Goal: Task Accomplishment & Management: Complete application form

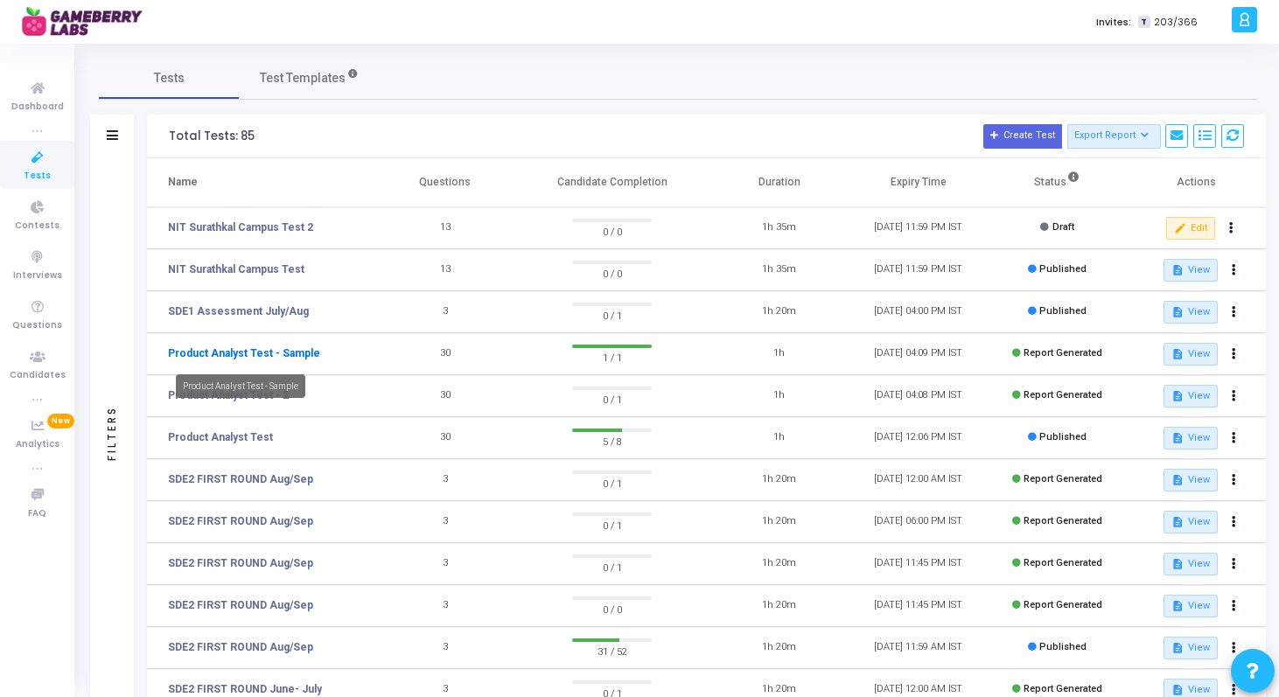
click at [231, 349] on link "Product Analyst Test - Sample" at bounding box center [244, 354] width 152 height 16
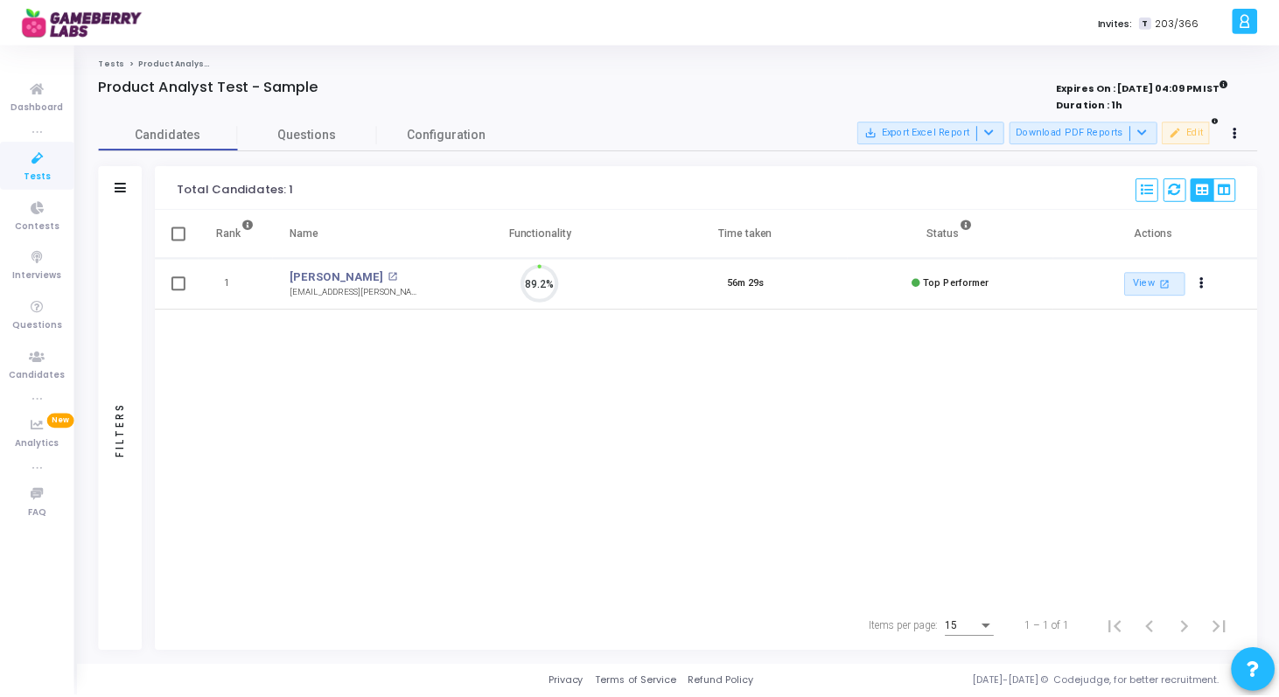
scroll to position [37, 45]
click at [390, 280] on mat-icon "open_in_new" at bounding box center [395, 277] width 10 height 10
click at [152, 58] on span "Product Analyst Test - Sample" at bounding box center [206, 62] width 135 height 10
click at [108, 68] on li "Tests" at bounding box center [112, 62] width 26 height 11
click at [108, 67] on li "Tests" at bounding box center [112, 62] width 26 height 11
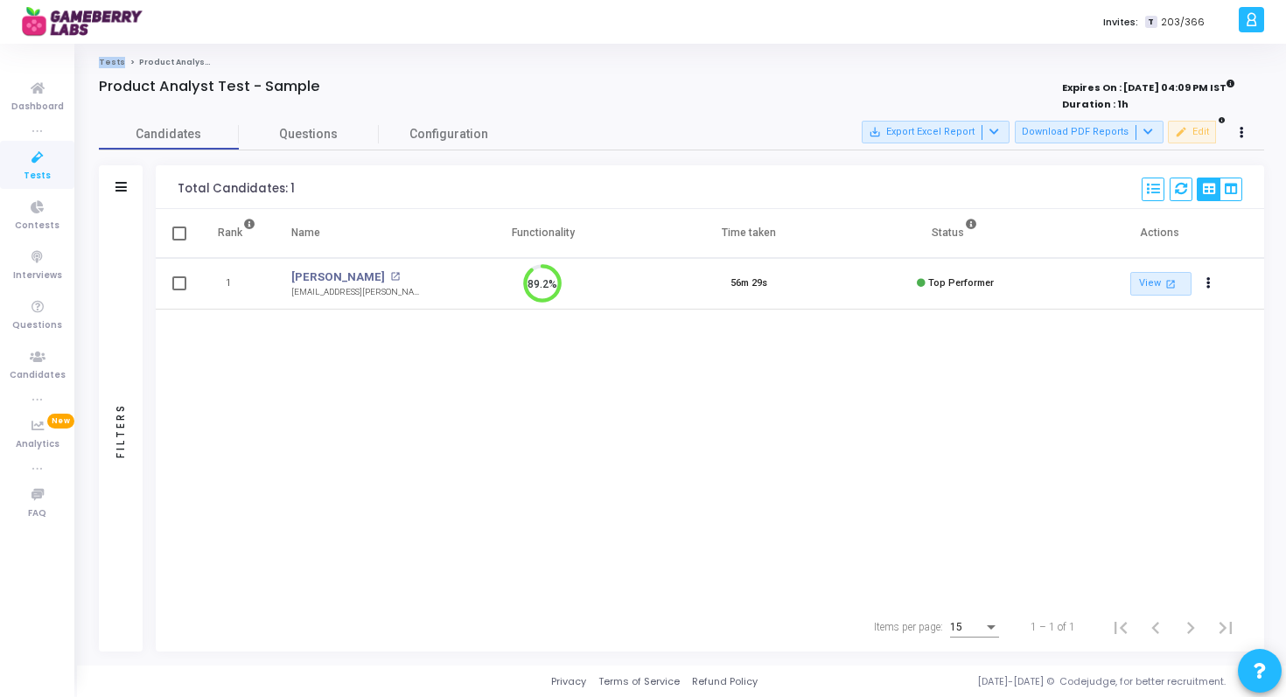
click at [110, 62] on link "Tests" at bounding box center [112, 62] width 26 height 10
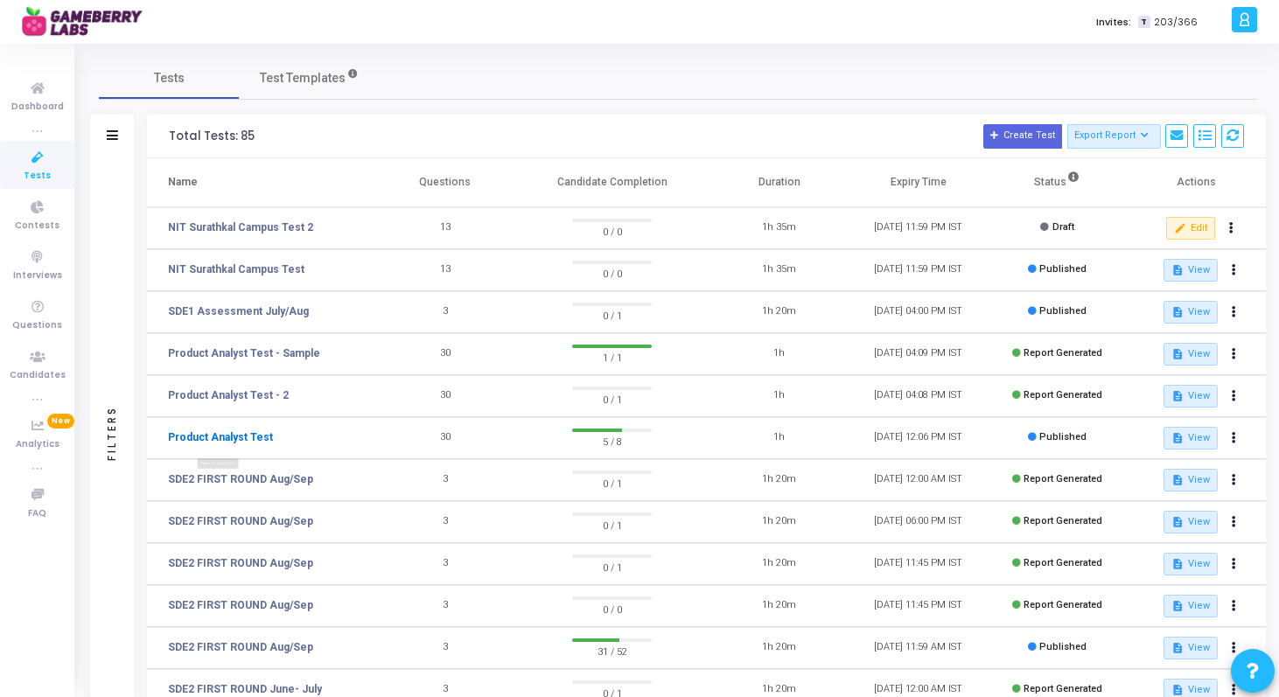
click at [234, 434] on link "Product Analyst Test" at bounding box center [220, 438] width 105 height 16
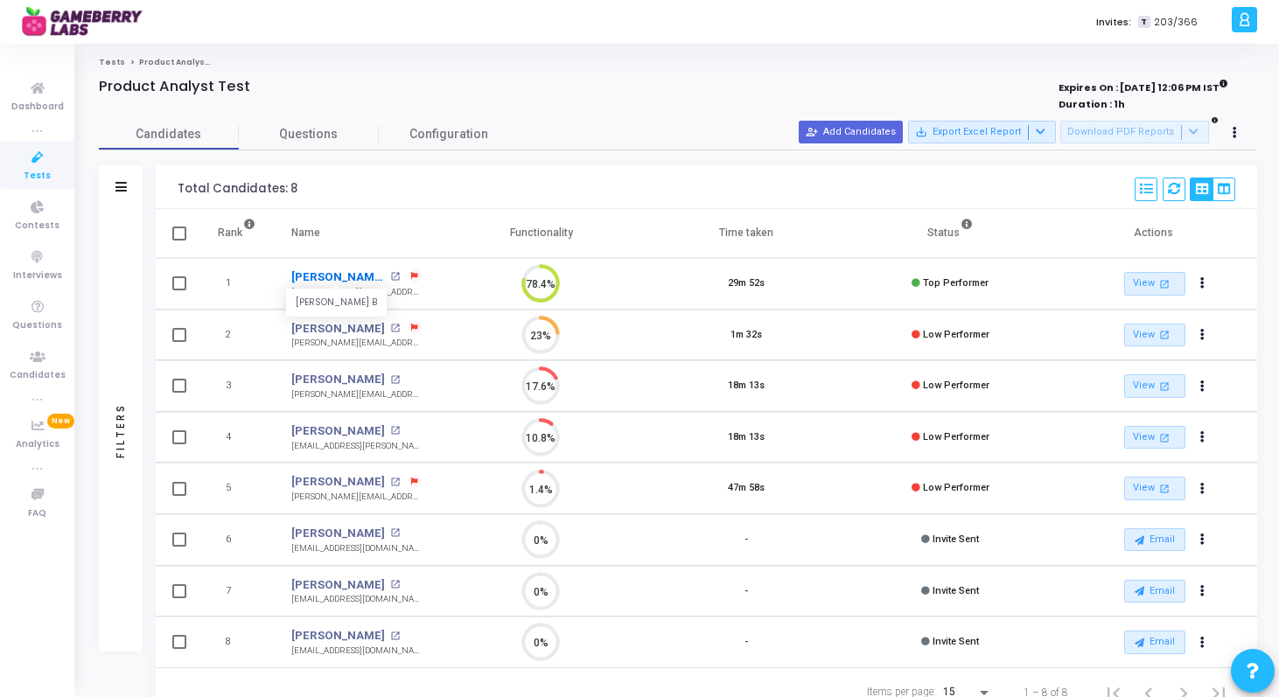
click at [307, 275] on link "[PERSON_NAME] B" at bounding box center [338, 277] width 94 height 17
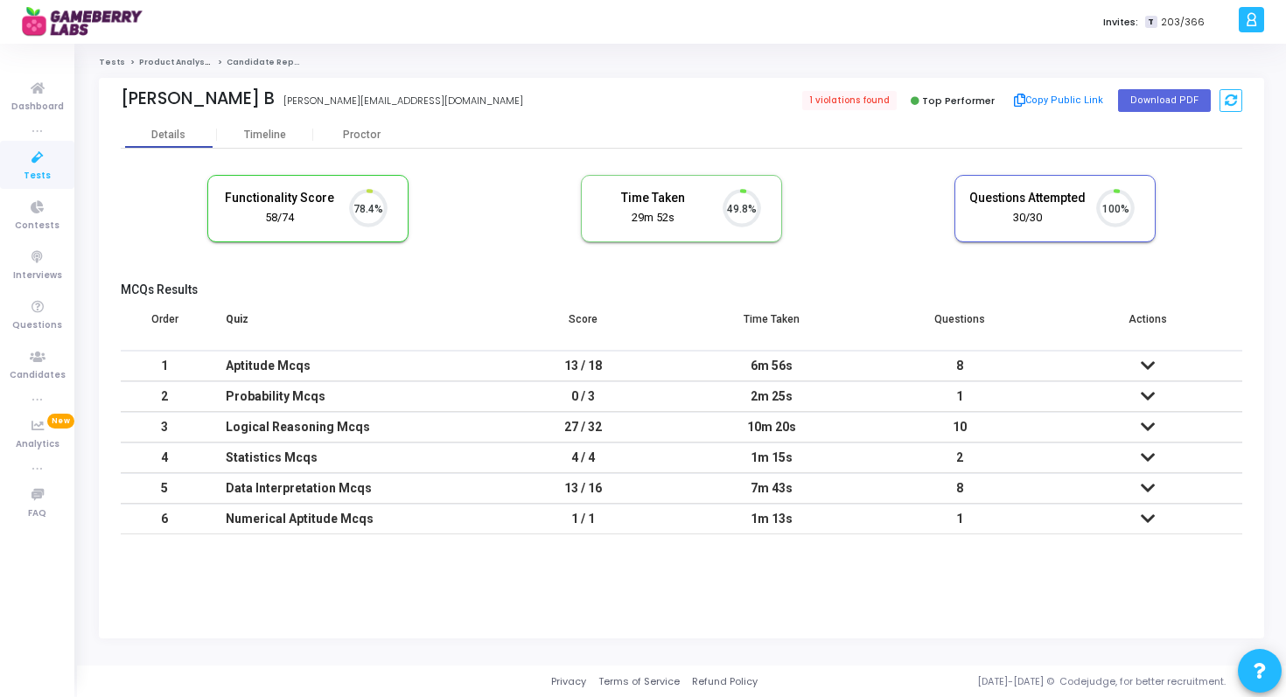
scroll to position [37, 45]
click at [364, 135] on div "Proctor" at bounding box center [361, 135] width 96 height 13
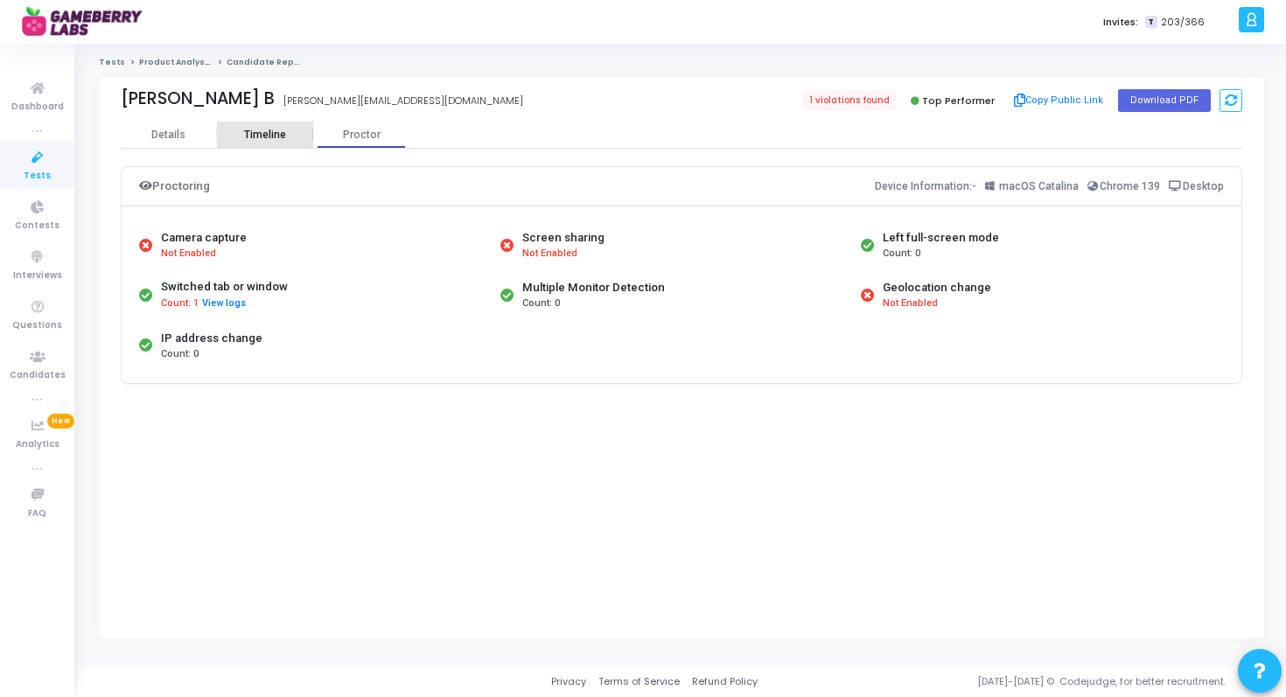
click at [254, 133] on div "Timeline" at bounding box center [265, 135] width 42 height 13
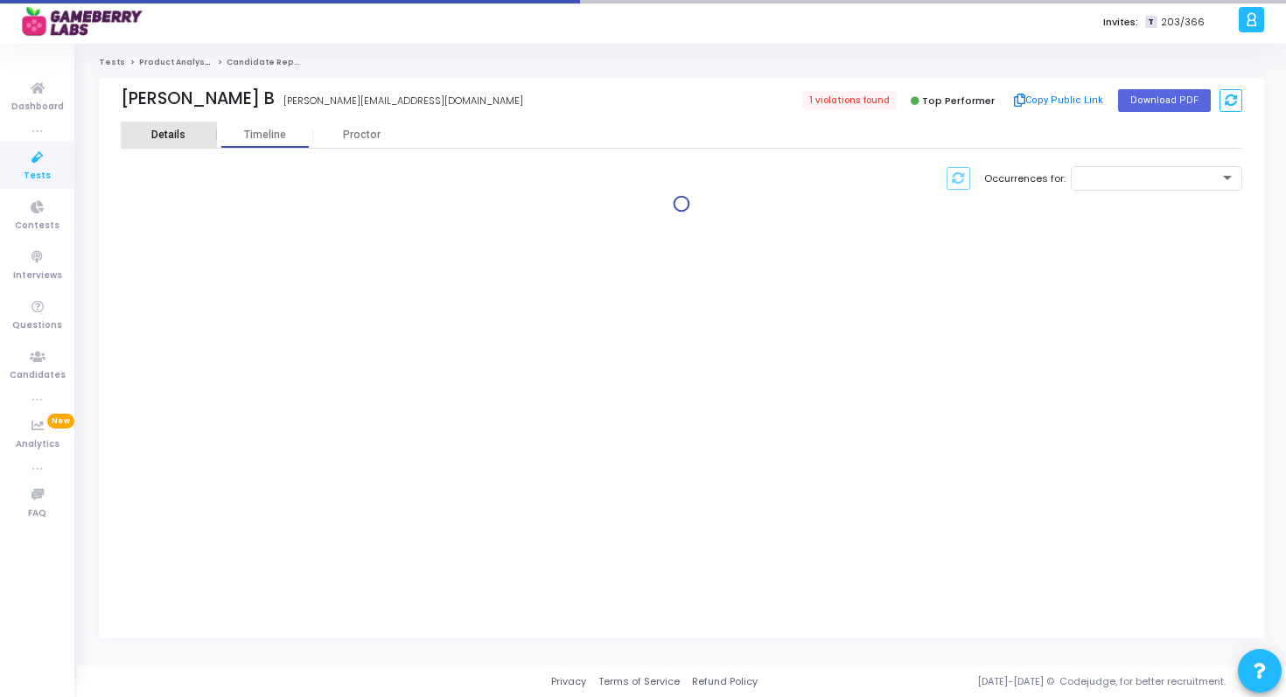
click at [155, 138] on div "Details" at bounding box center [168, 135] width 34 height 13
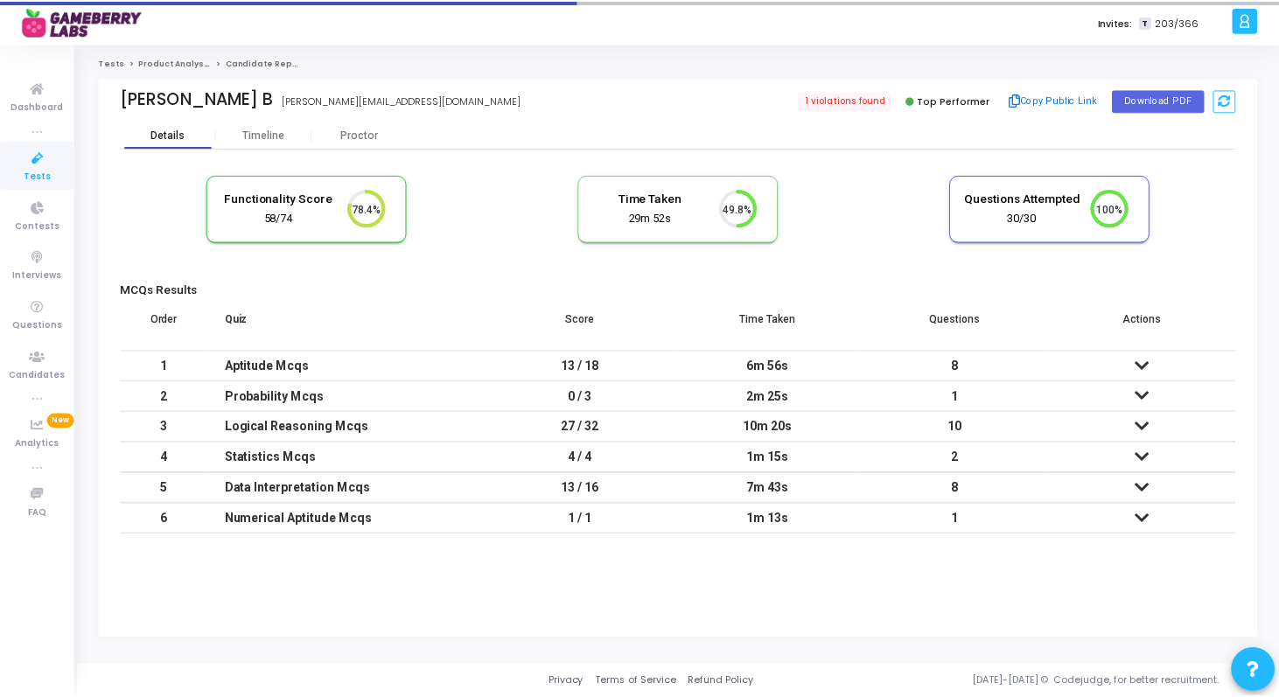
scroll to position [37, 45]
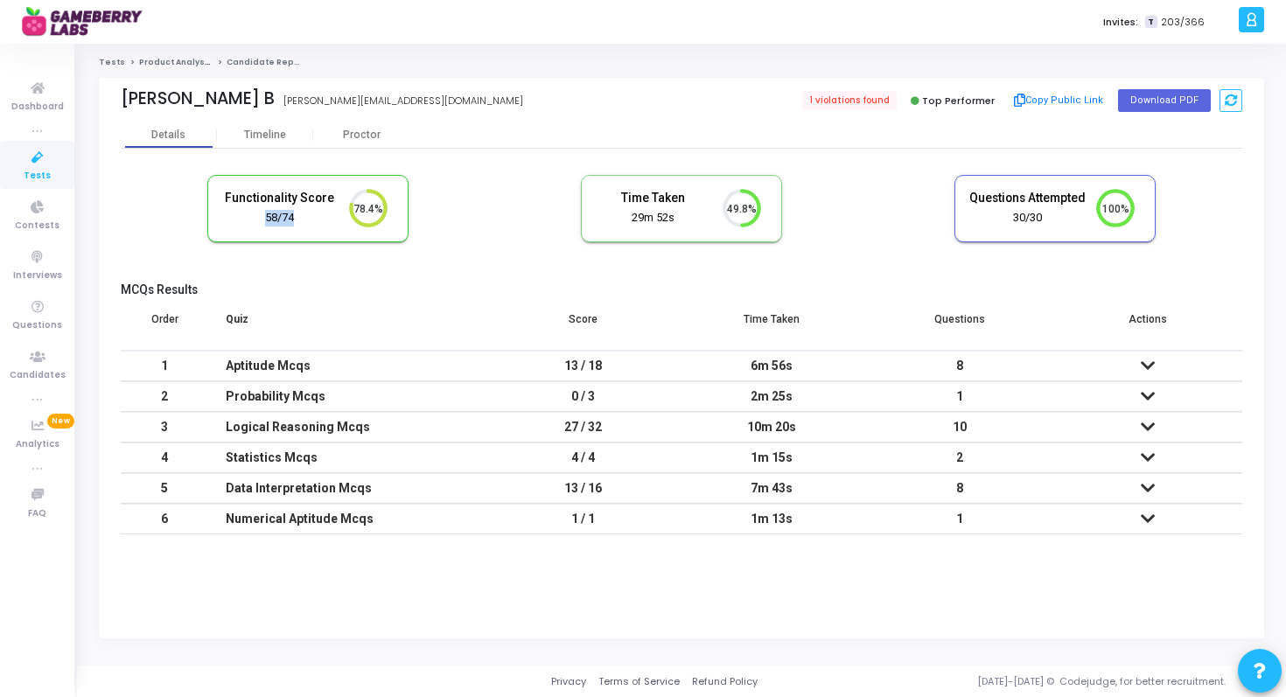
drag, startPoint x: 262, startPoint y: 217, endPoint x: 325, endPoint y: 217, distance: 63.0
click at [325, 217] on div "58/74" at bounding box center [279, 218] width 117 height 17
drag, startPoint x: 631, startPoint y: 220, endPoint x: 687, endPoint y: 220, distance: 56.0
click at [687, 220] on div "29m 52s" at bounding box center [653, 218] width 117 height 17
click at [716, 235] on div "Time Taken 29m 52s 49.8%" at bounding box center [681, 209] width 199 height 66
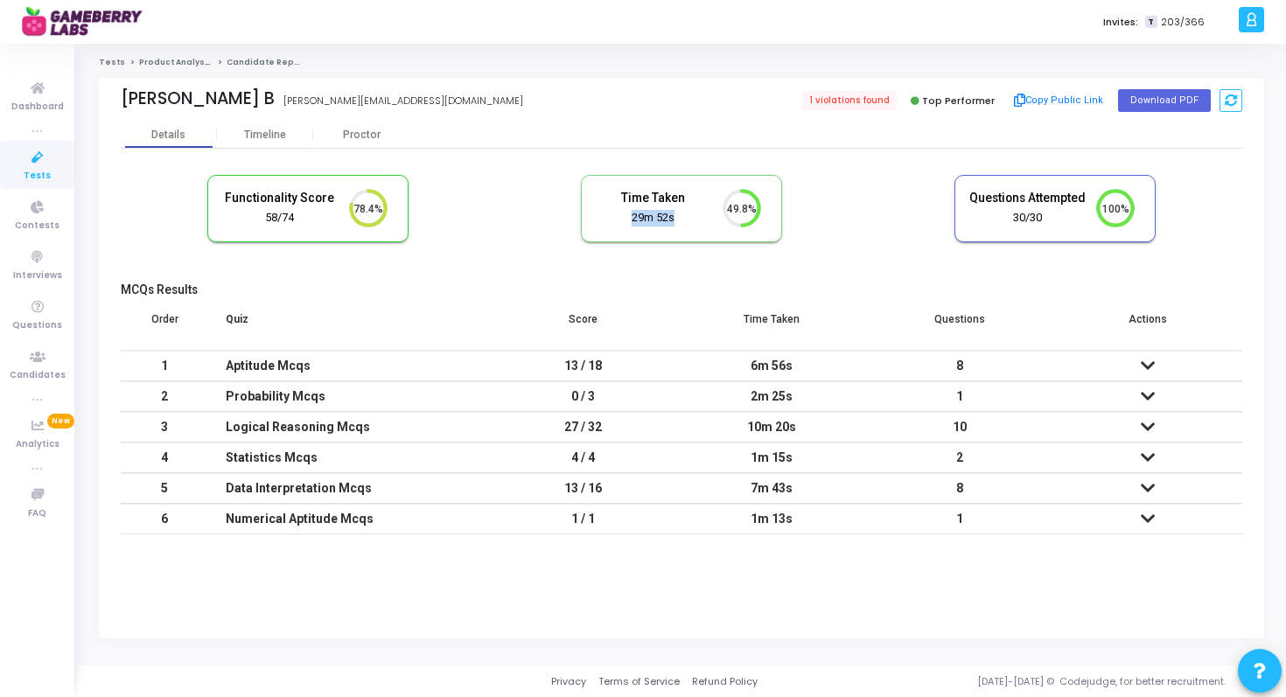
drag, startPoint x: 625, startPoint y: 215, endPoint x: 705, endPoint y: 215, distance: 79.6
click at [705, 215] on div "29m 52s" at bounding box center [653, 218] width 117 height 17
click at [181, 63] on link "Product Analyst Test" at bounding box center [185, 62] width 92 height 10
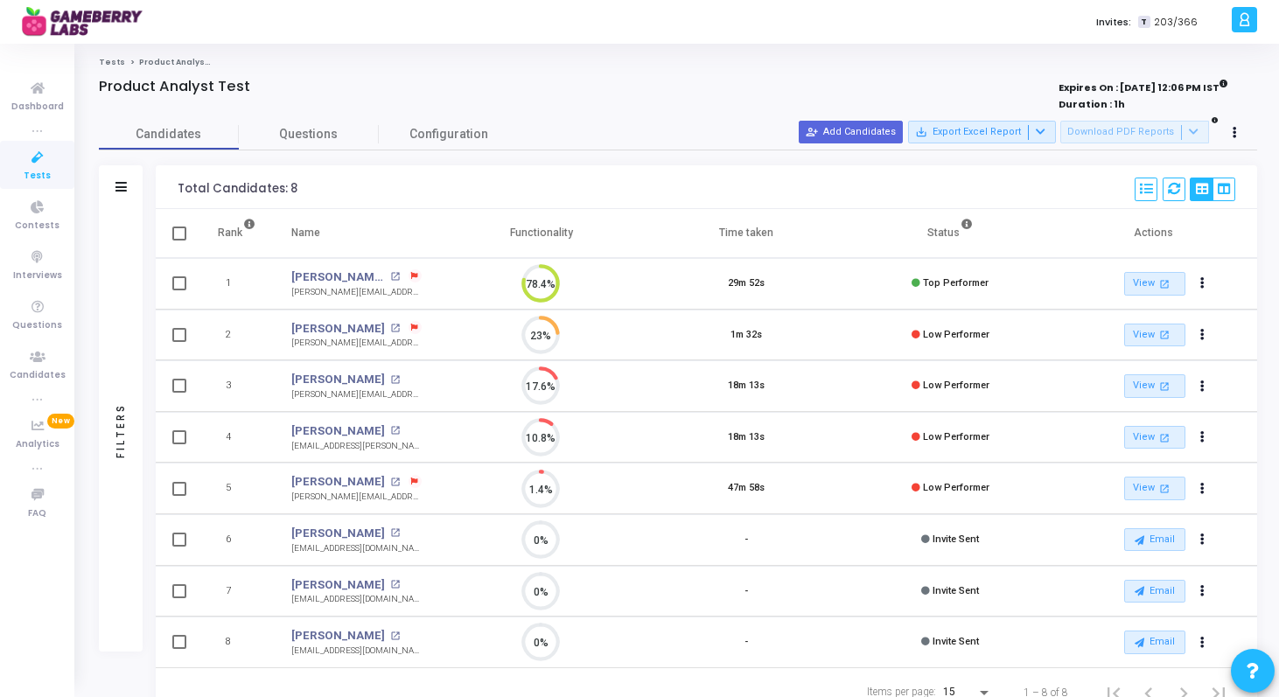
click at [111, 58] on link "Tests" at bounding box center [112, 62] width 26 height 10
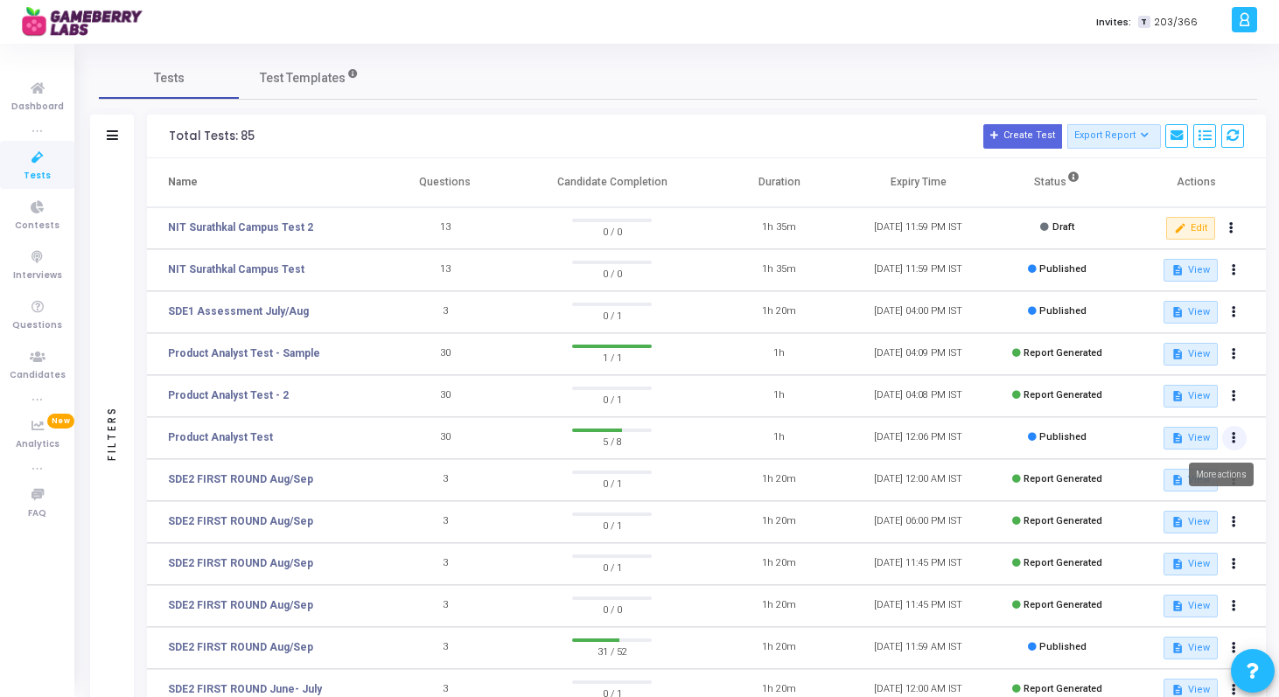
click at [1229, 444] on button at bounding box center [1234, 438] width 24 height 24
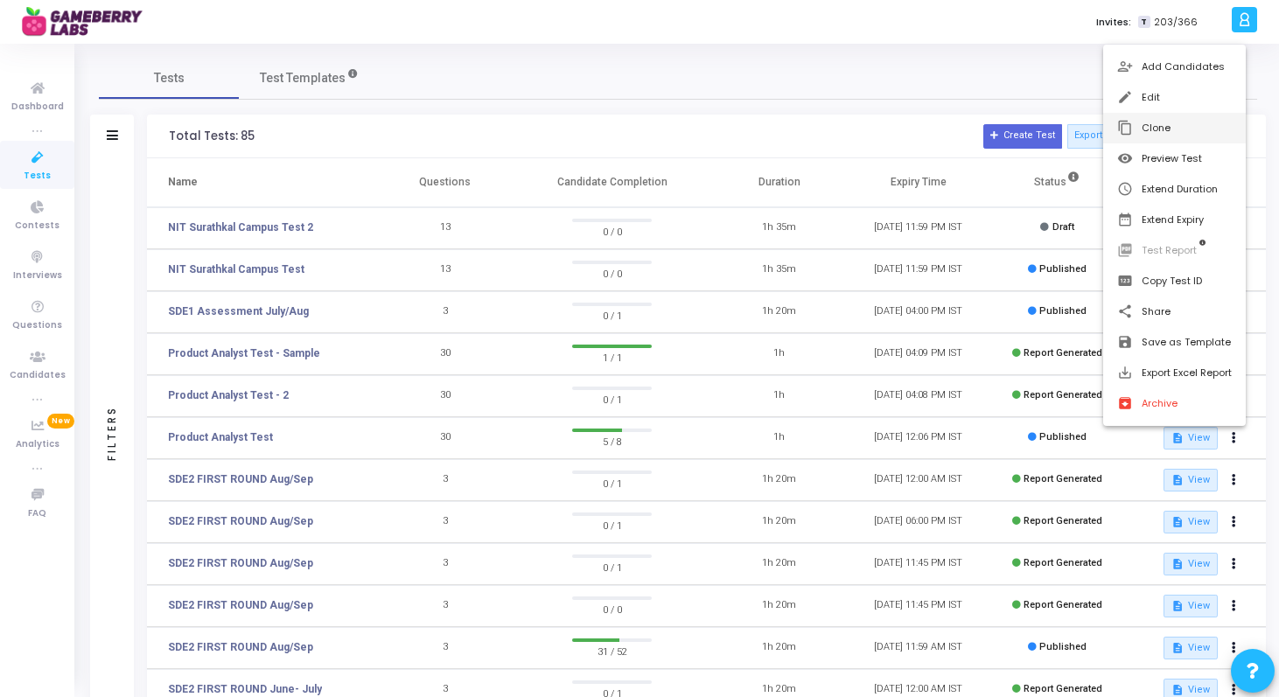
click at [1163, 126] on button "content_copy Clone" at bounding box center [1174, 128] width 143 height 31
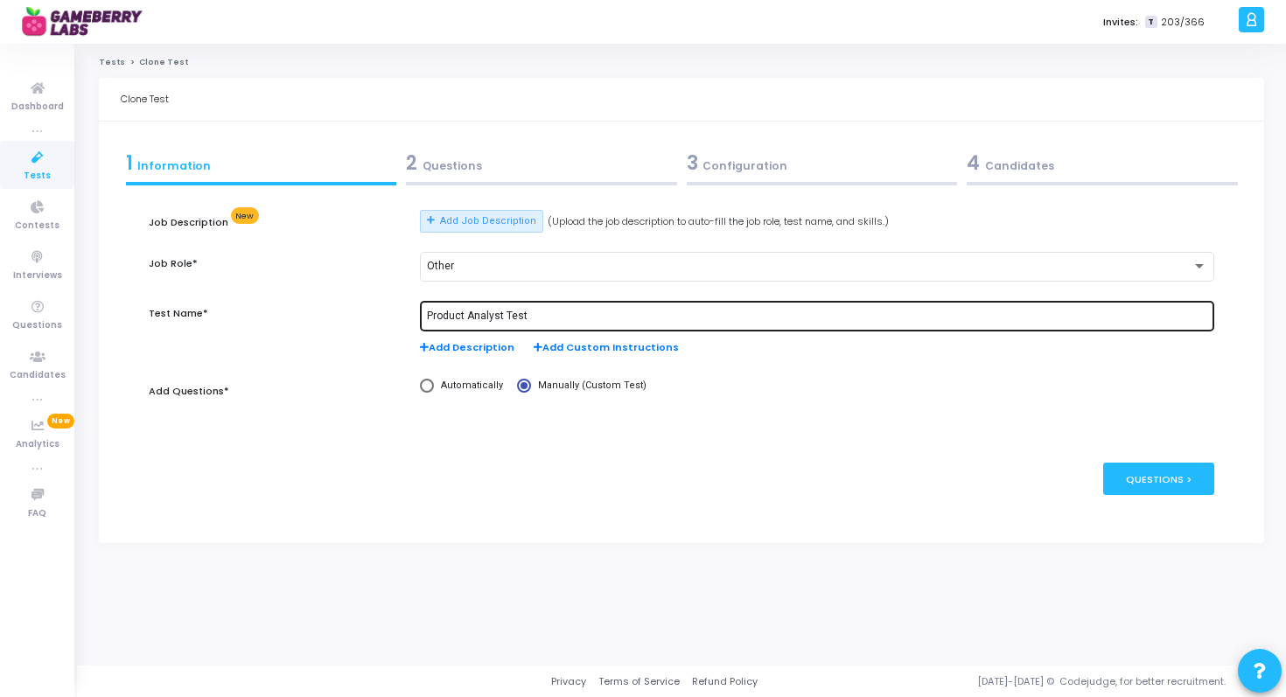
click at [525, 311] on input "Product Analyst Test" at bounding box center [817, 317] width 780 height 12
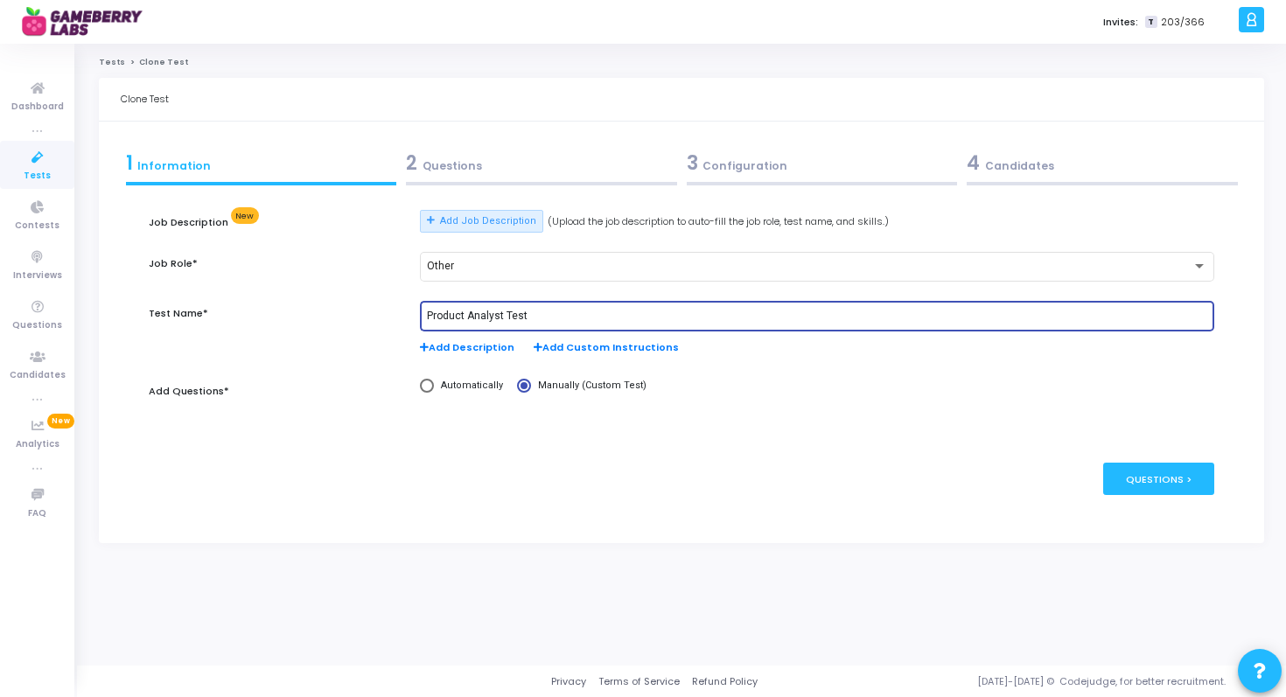
type input "Product Analyst Tes"
type input "NITK Product Analyst Intern"
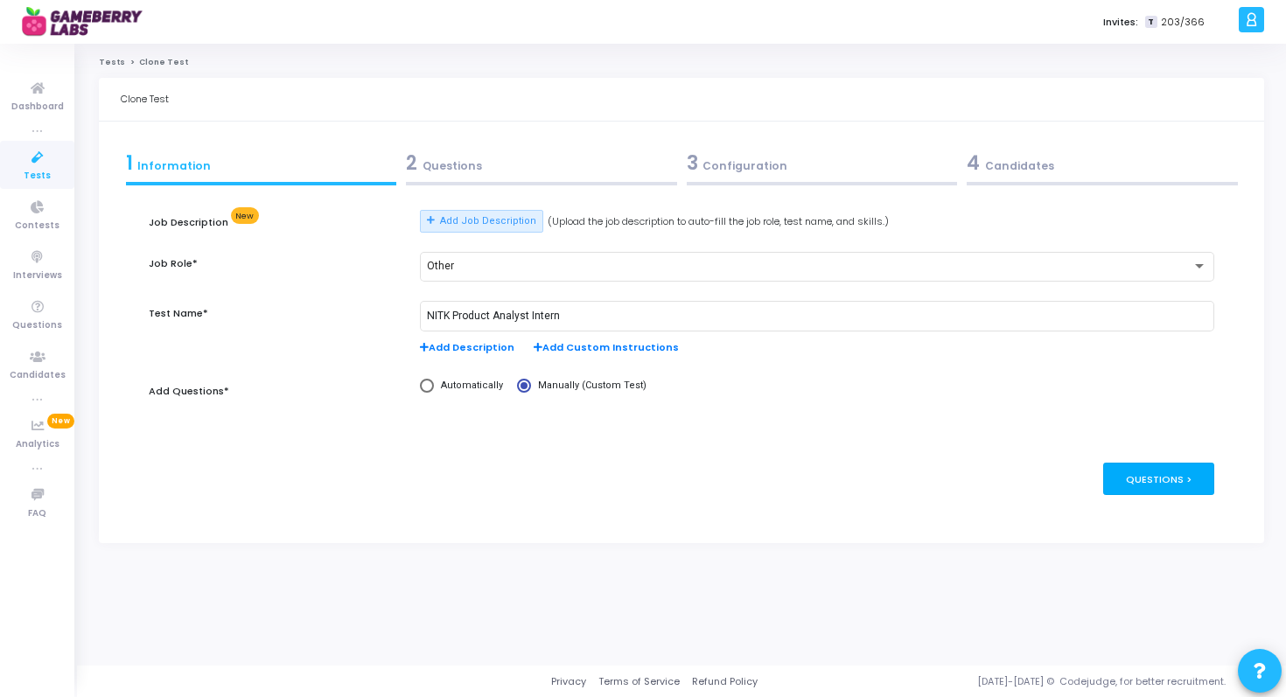
click at [1162, 483] on div "Questions >" at bounding box center [1158, 479] width 111 height 32
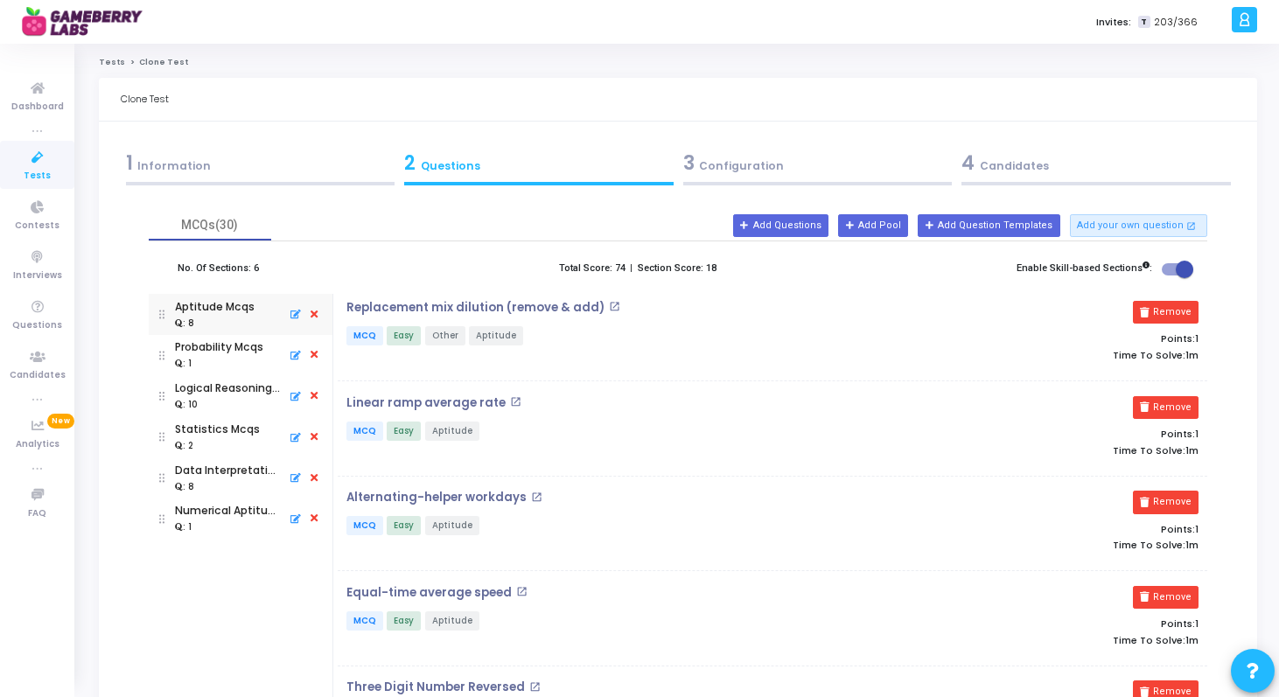
click at [754, 174] on div "3 Configuration" at bounding box center [817, 163] width 269 height 29
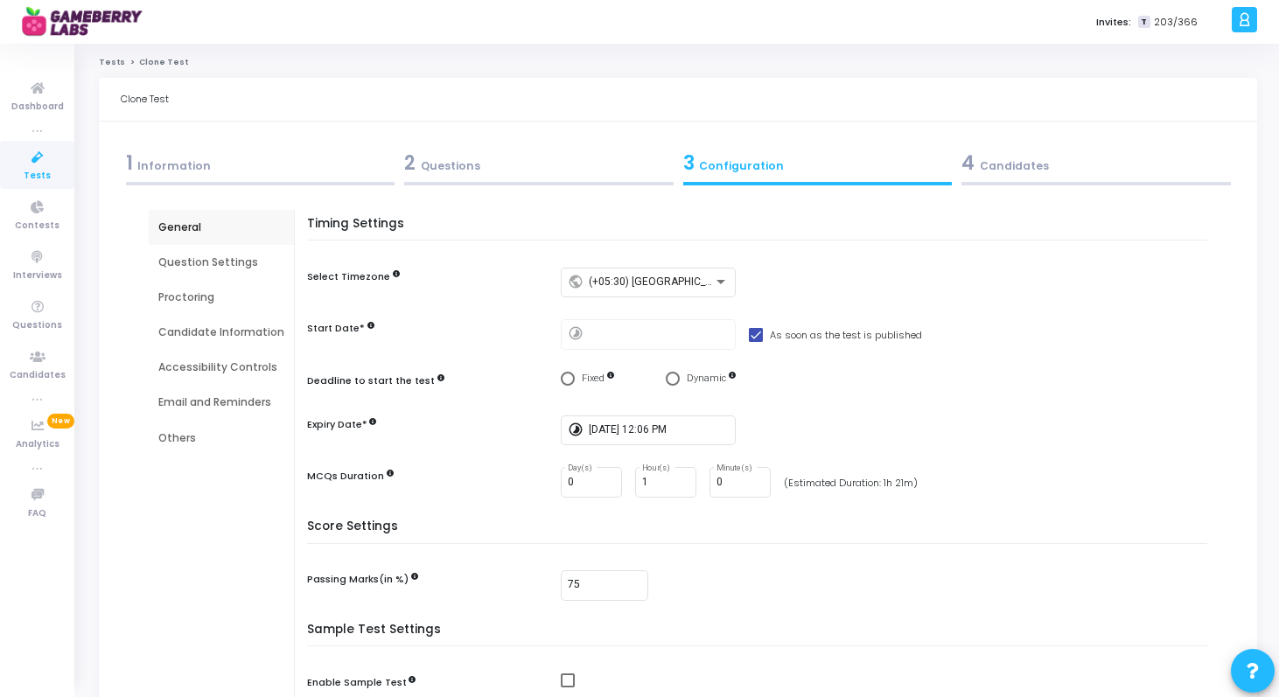
click at [526, 156] on div "2 Questions" at bounding box center [538, 163] width 269 height 29
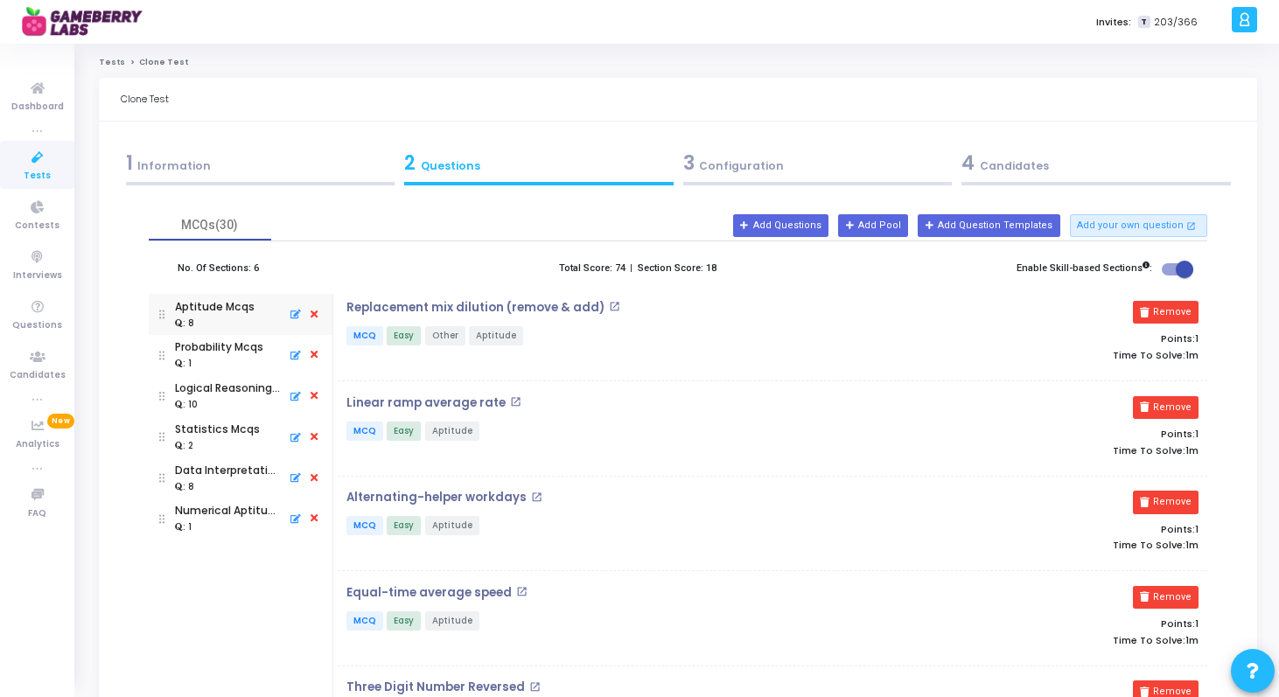
click at [822, 165] on div "3 Configuration" at bounding box center [817, 163] width 269 height 29
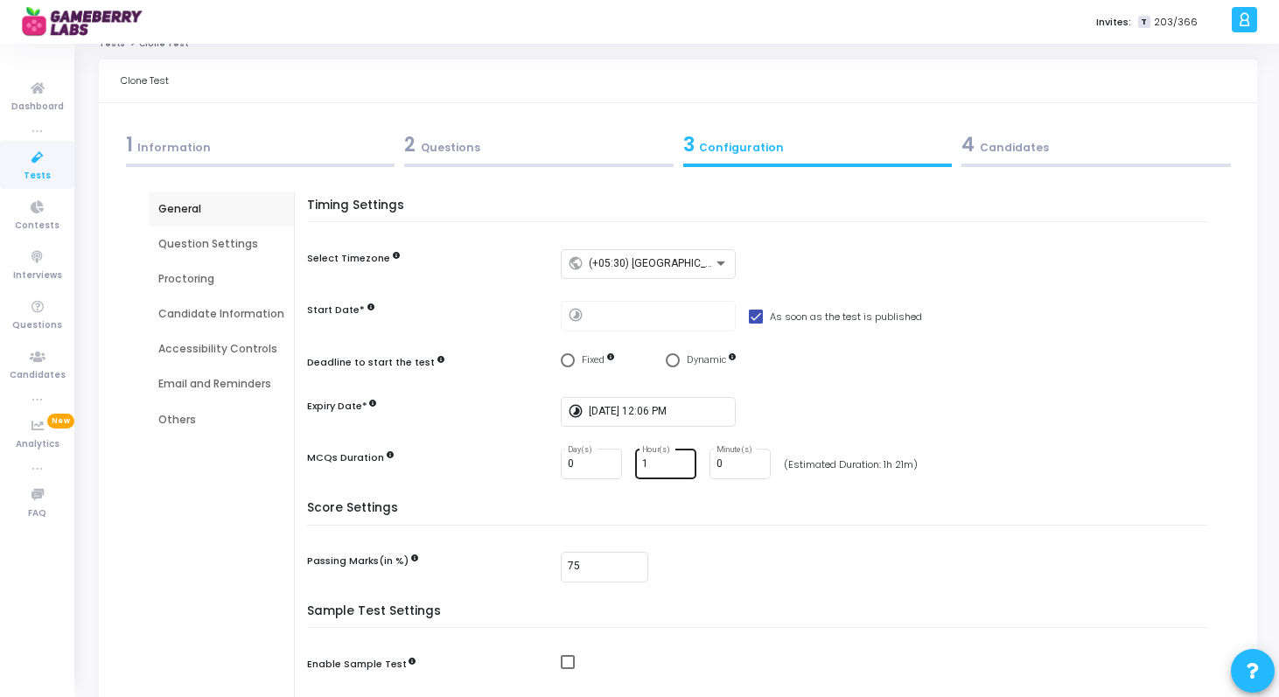
scroll to position [20, 0]
drag, startPoint x: 831, startPoint y: 465, endPoint x: 936, endPoint y: 465, distance: 105.0
click at [936, 465] on div "0 Day(s) 1 Hour(s) 0 Minute(s) (Estimated Duration: 1h 21m)" at bounding box center [888, 462] width 655 height 31
click at [726, 458] on input "0" at bounding box center [739, 463] width 47 height 12
type input "15"
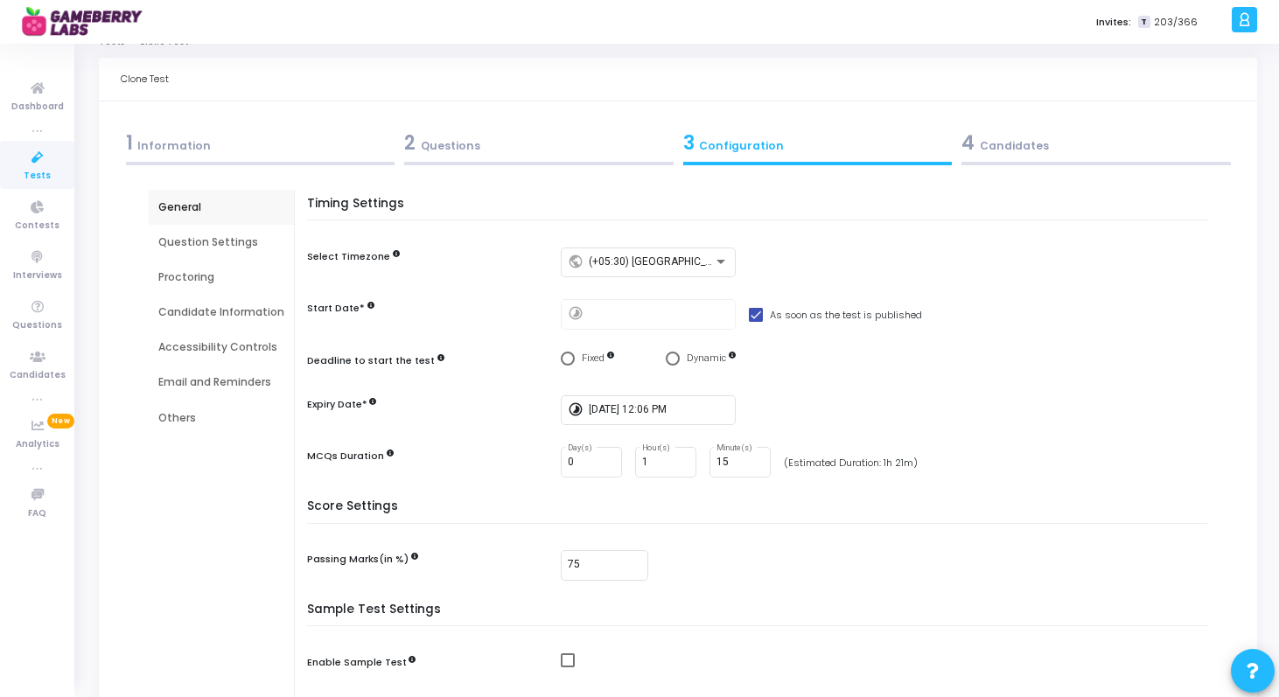
click at [751, 505] on h5 "Score Settings" at bounding box center [761, 511] width 909 height 24
click at [628, 414] on input "[DATE] 12:06 PM" at bounding box center [659, 410] width 140 height 12
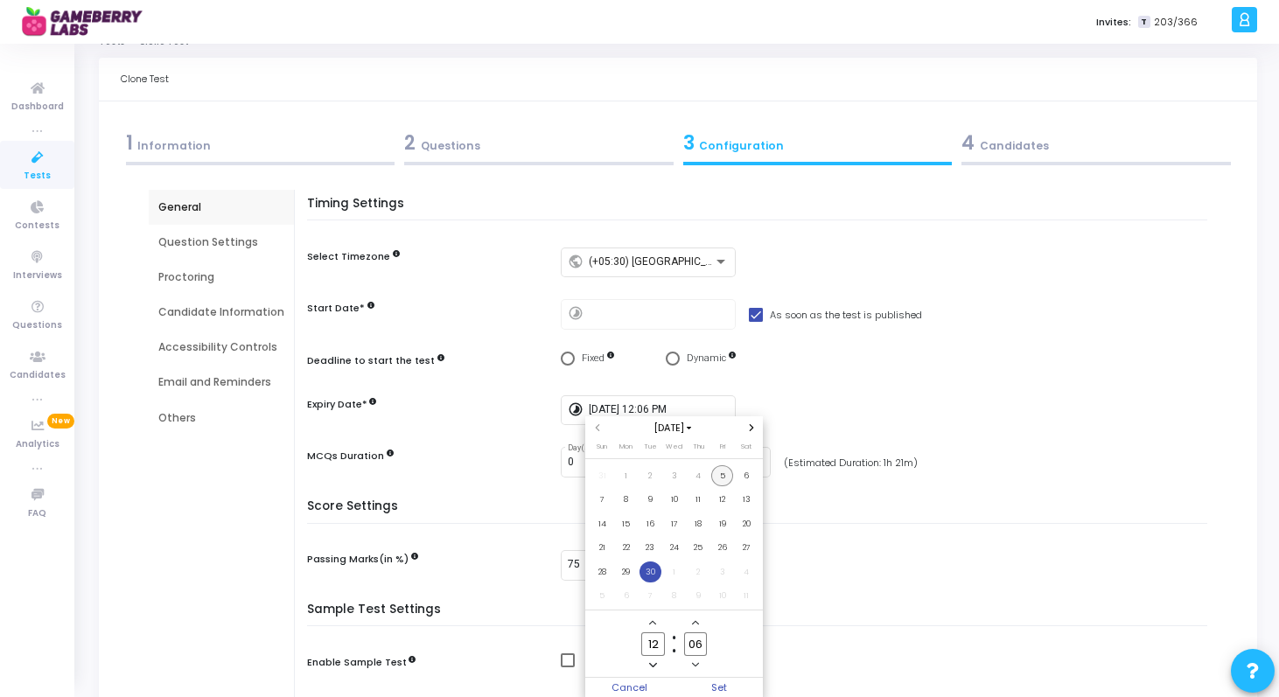
click at [723, 473] on span "5" at bounding box center [722, 476] width 22 height 22
type input "47"
click at [728, 477] on span "5" at bounding box center [722, 476] width 22 height 22
click at [658, 650] on input "12" at bounding box center [652, 644] width 23 height 24
type input "1"
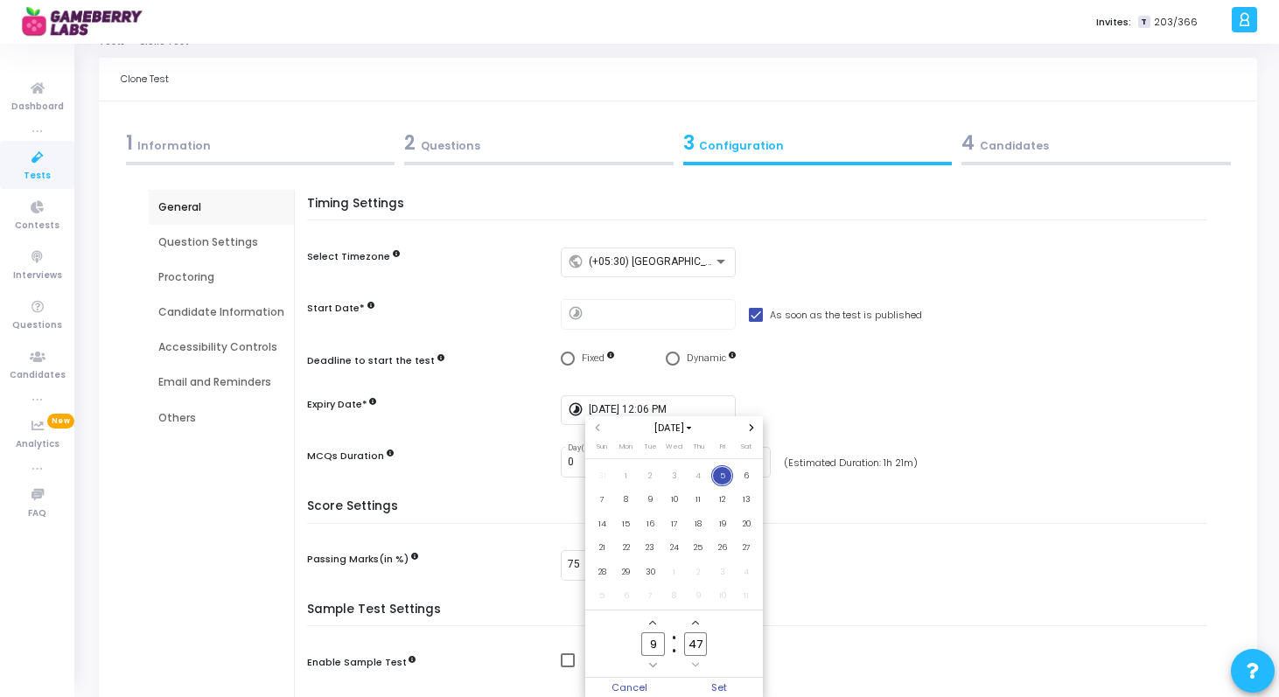
type input "12"
click at [699, 642] on input "47" at bounding box center [695, 644] width 23 height 24
type input "4"
type input "47"
click at [654, 621] on icon "Add a hour" at bounding box center [652, 622] width 7 height 7
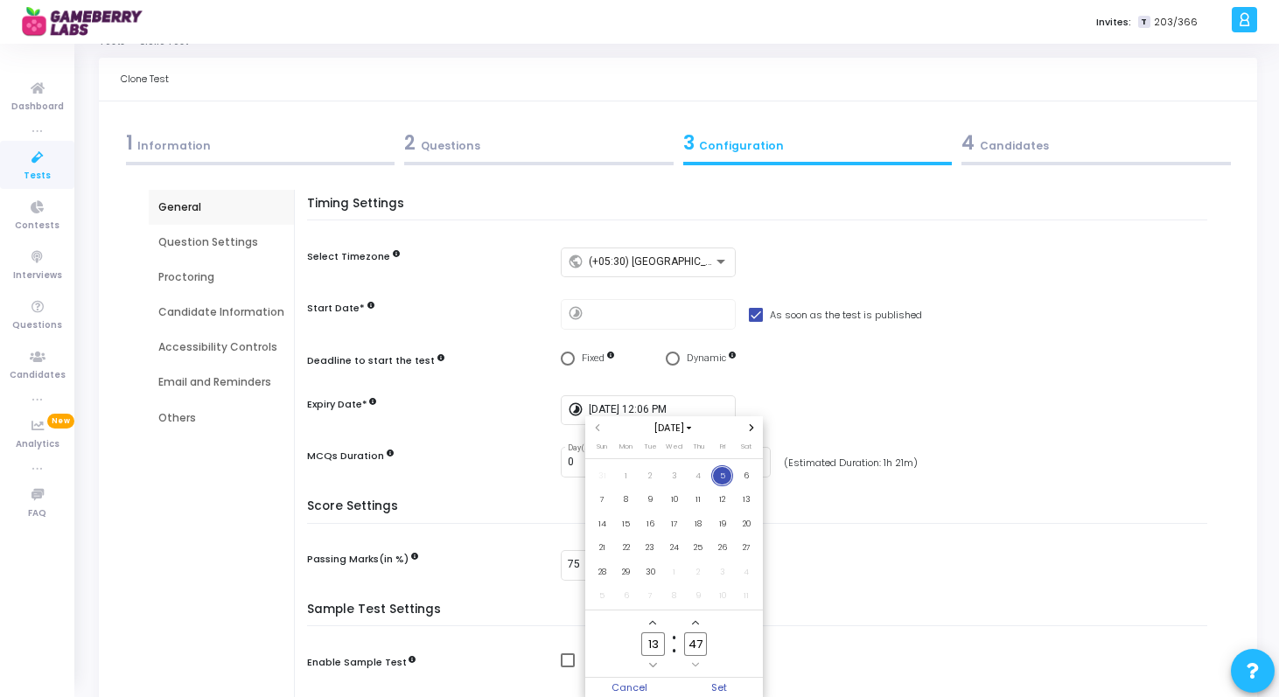
click at [654, 621] on icon "Add a hour" at bounding box center [652, 622] width 7 height 7
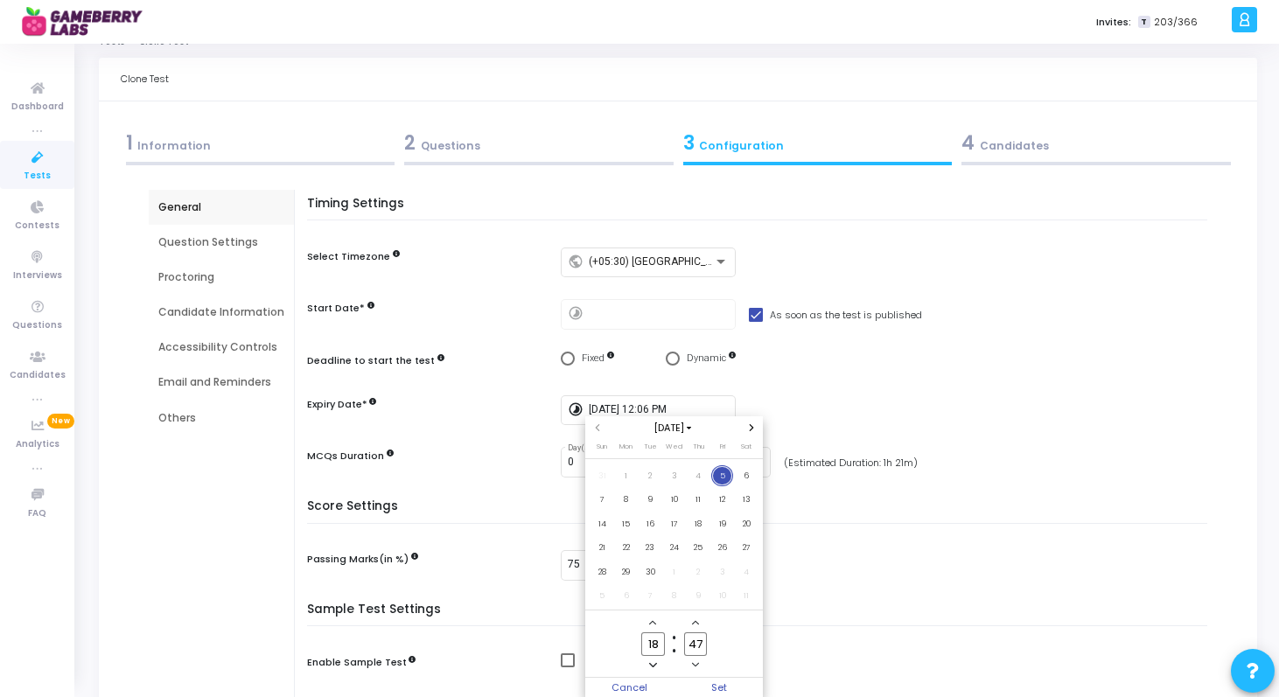
click at [654, 621] on icon "Add a hour" at bounding box center [652, 622] width 7 height 7
type input "21"
click at [700, 639] on input "47" at bounding box center [695, 644] width 23 height 24
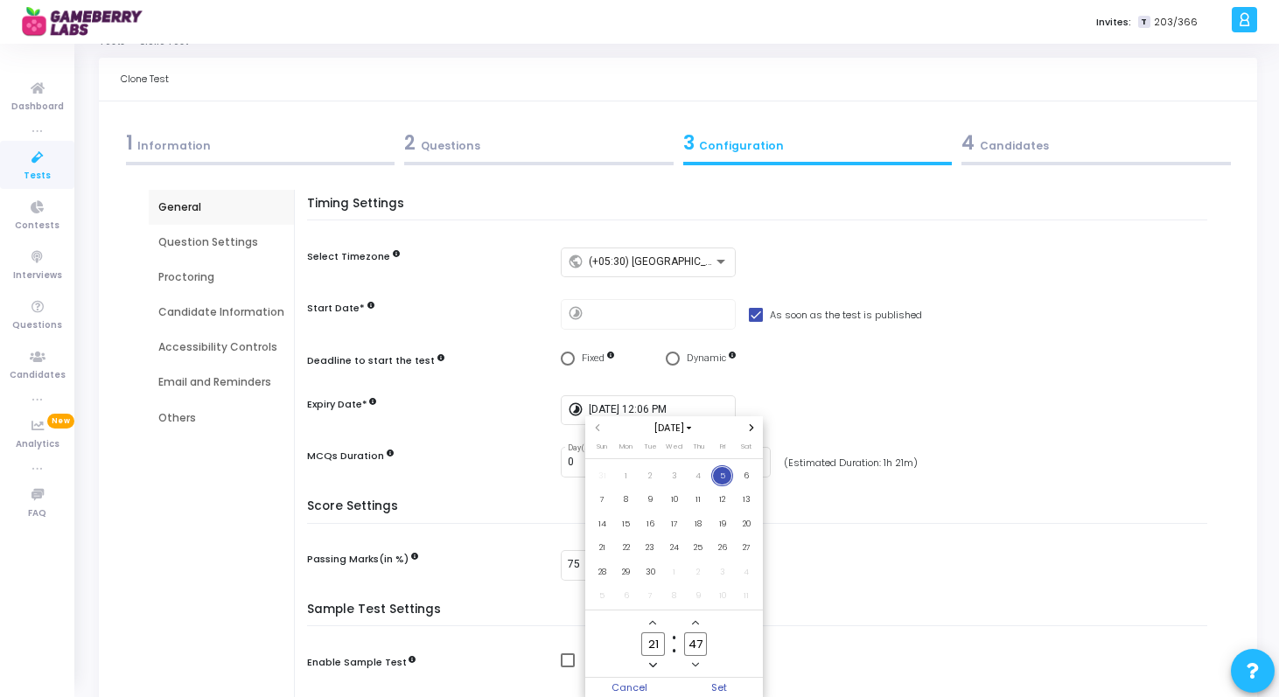
type input "4"
type input "30"
click at [717, 686] on span "Set" at bounding box center [718, 687] width 89 height 19
type input "[DATE] 9:30 PM"
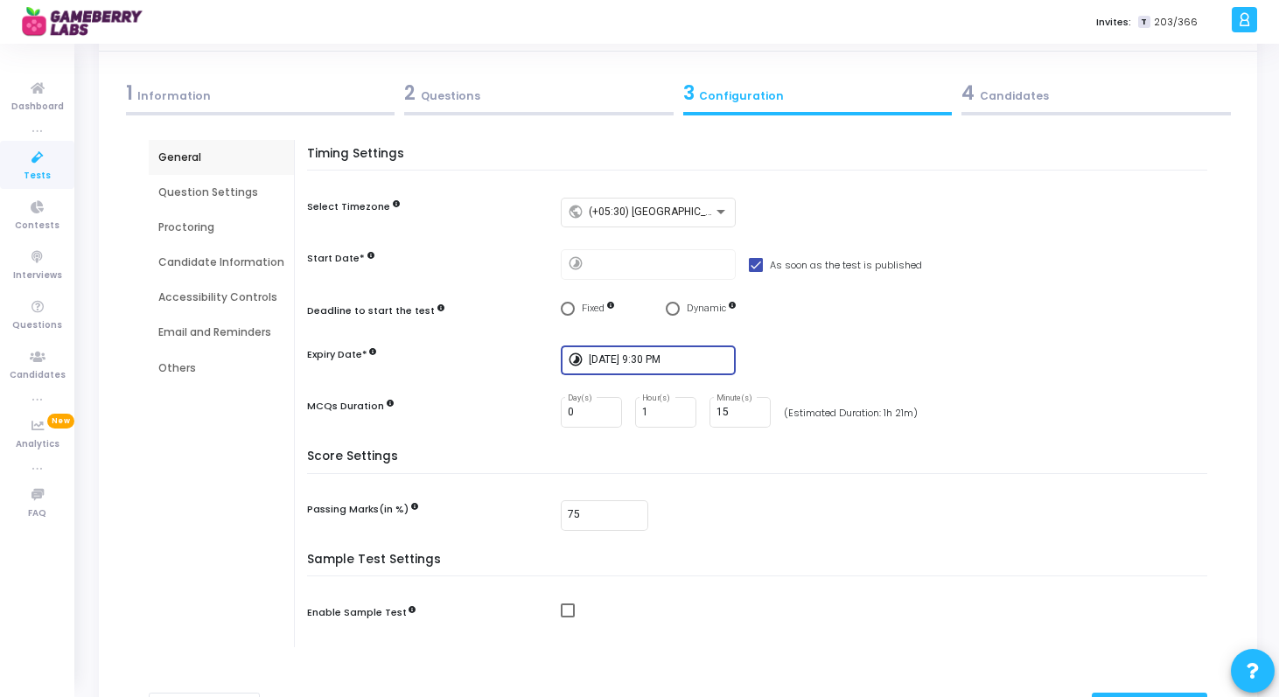
scroll to position [73, 0]
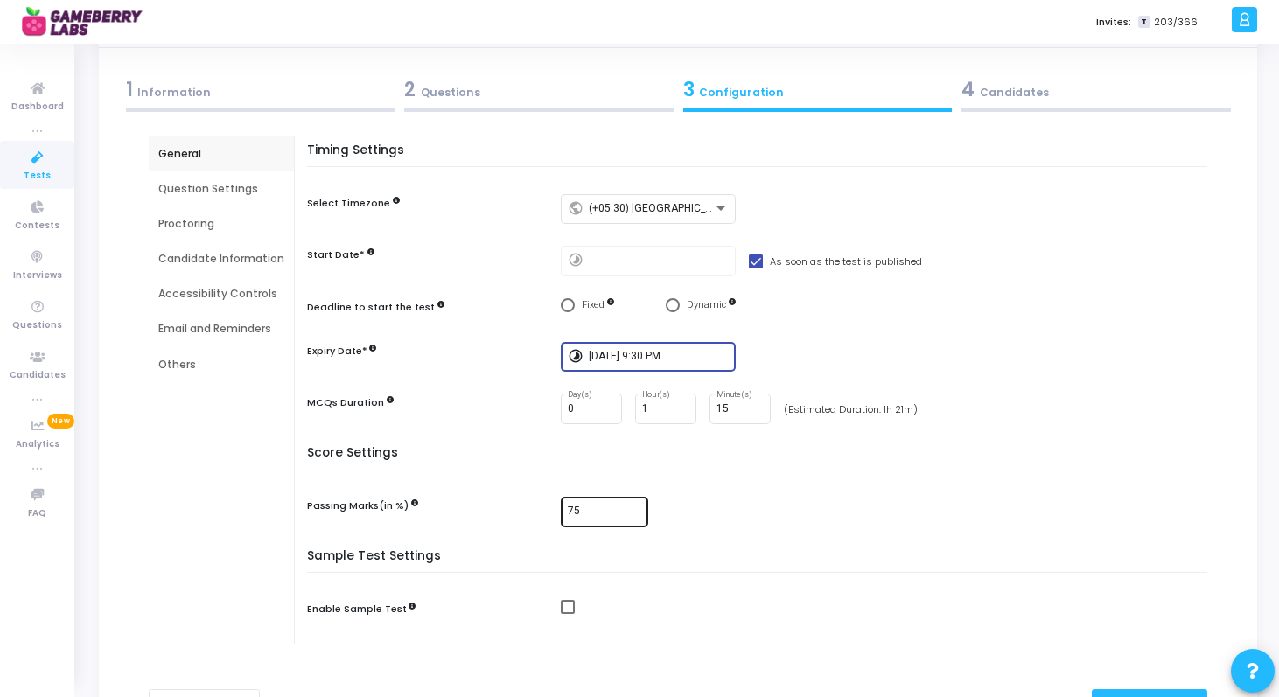
click at [595, 509] on input "75" at bounding box center [604, 512] width 73 height 12
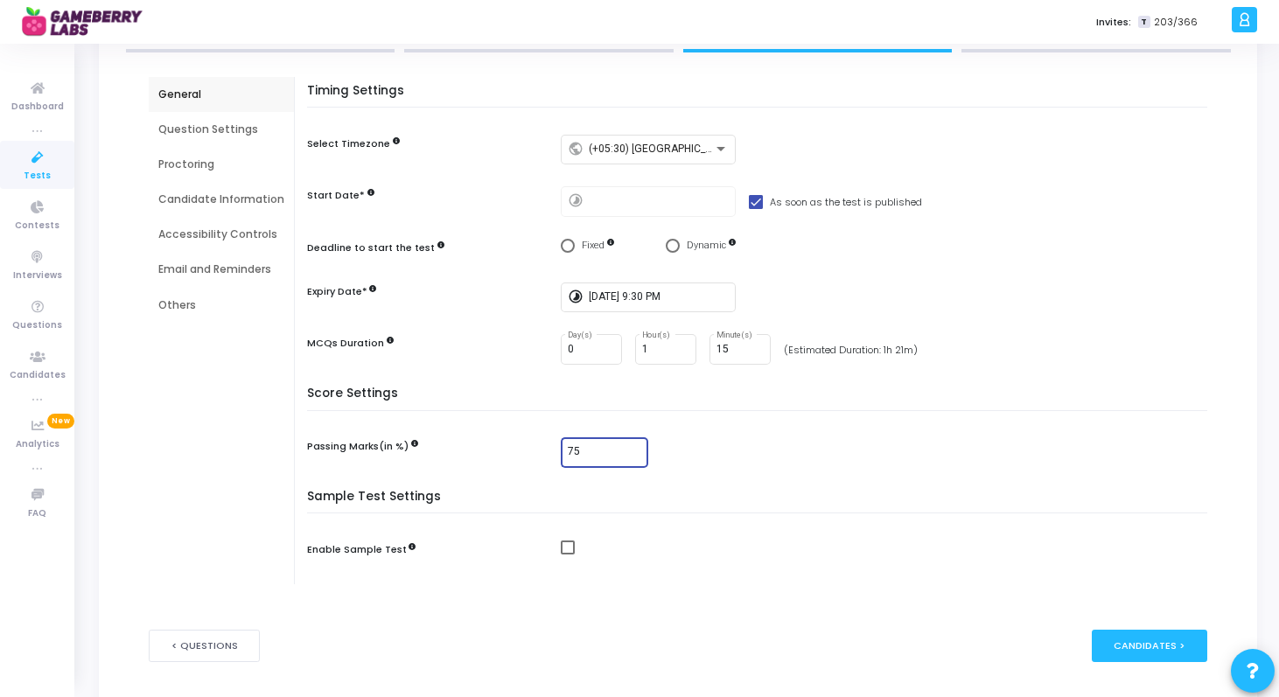
scroll to position [136, 0]
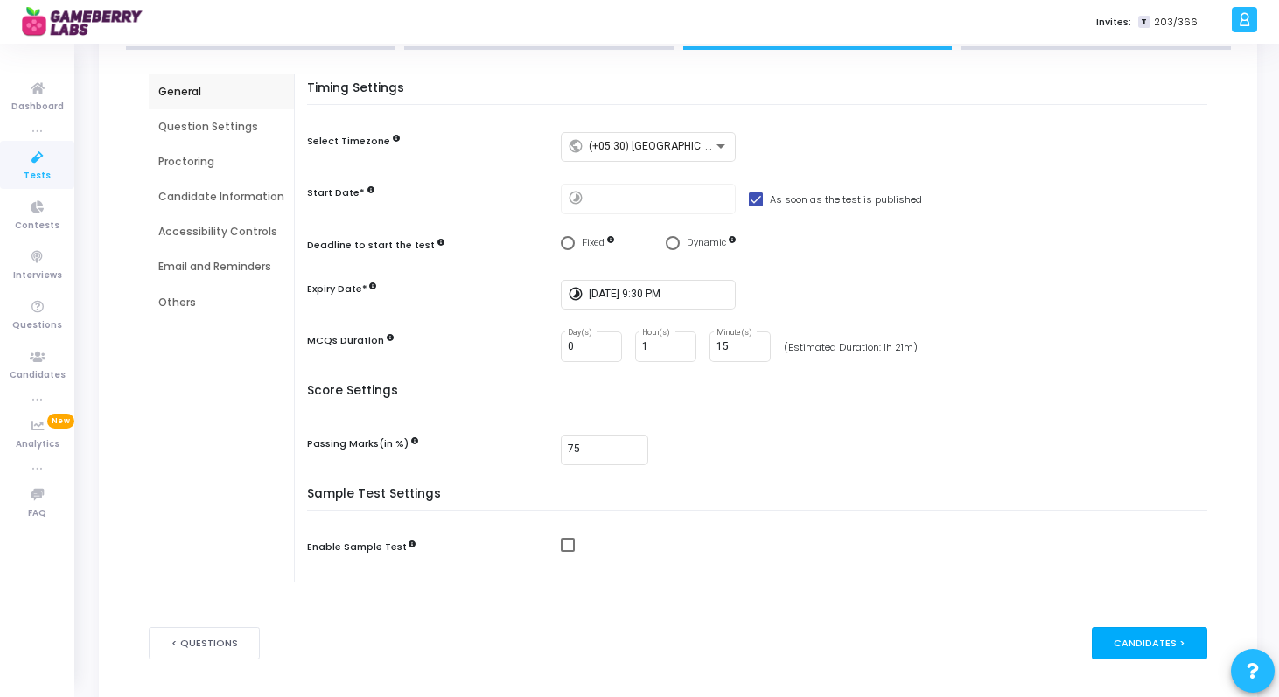
click at [1178, 640] on div "Candidates >" at bounding box center [1150, 643] width 116 height 32
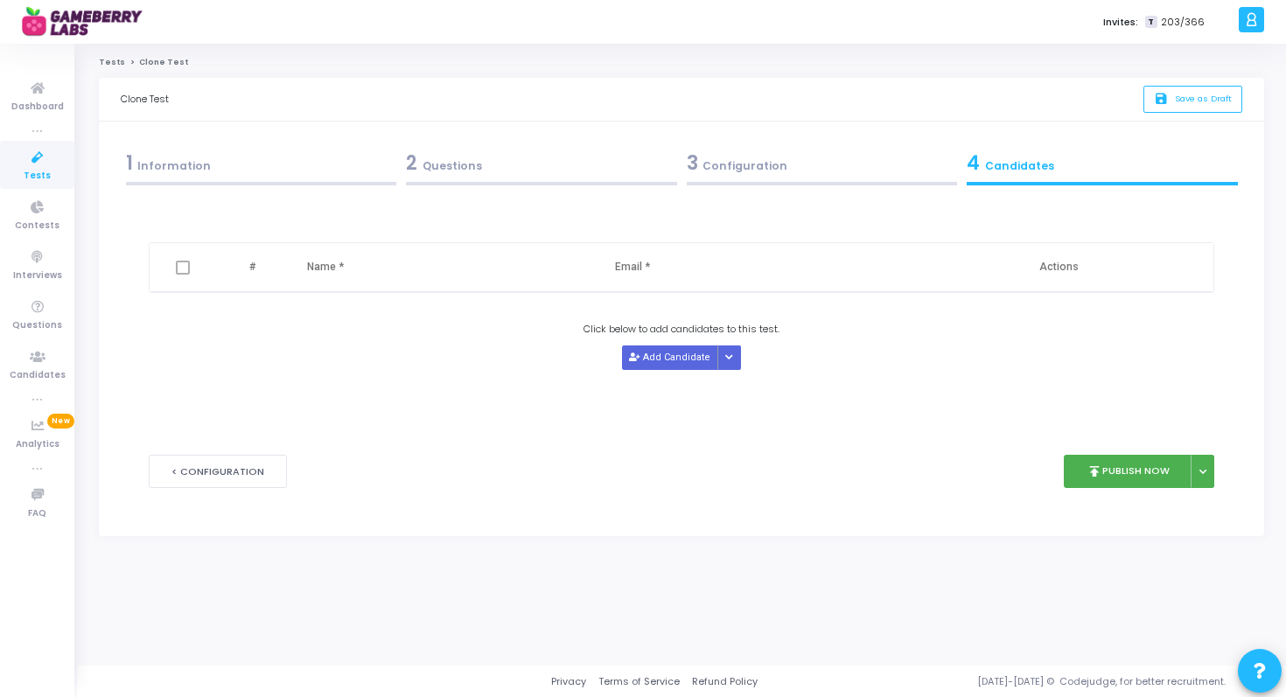
click at [769, 177] on div "3 Configuration" at bounding box center [822, 163] width 271 height 29
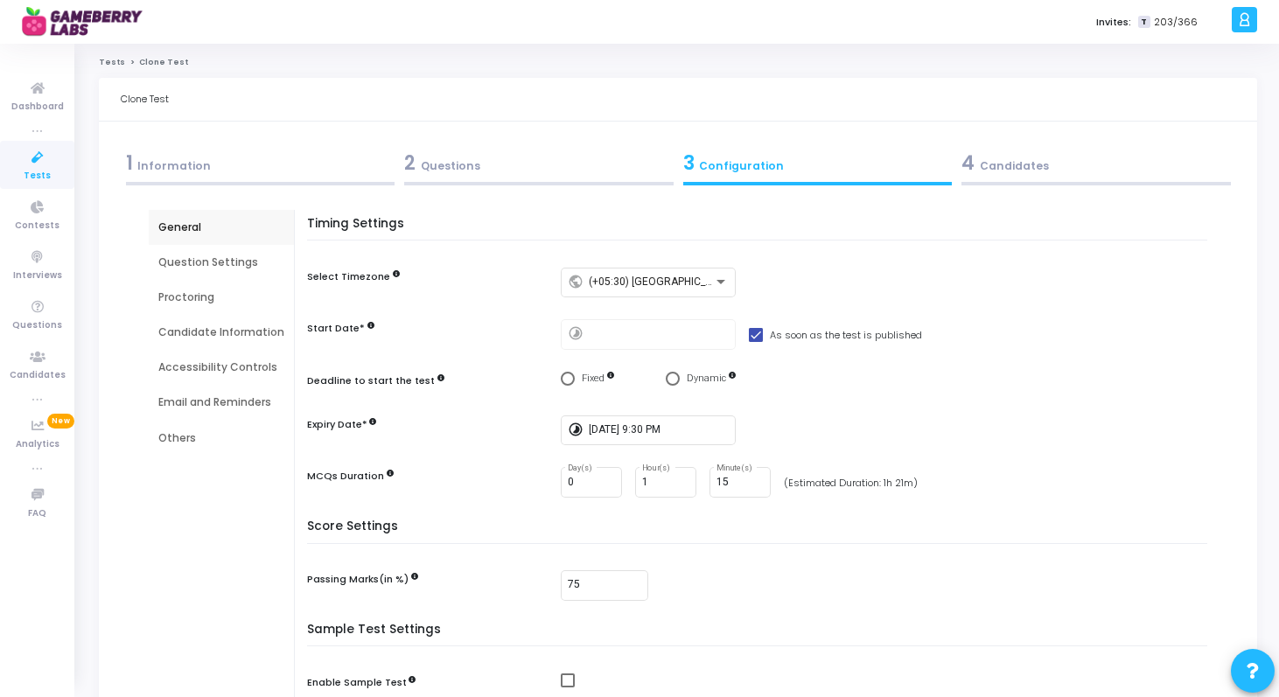
click at [749, 333] on span at bounding box center [756, 335] width 14 height 14
click at [755, 342] on input "As soon as the test is published" at bounding box center [755, 342] width 1 height 1
checkbox input "false"
type input "[DATE] 12:49 PM"
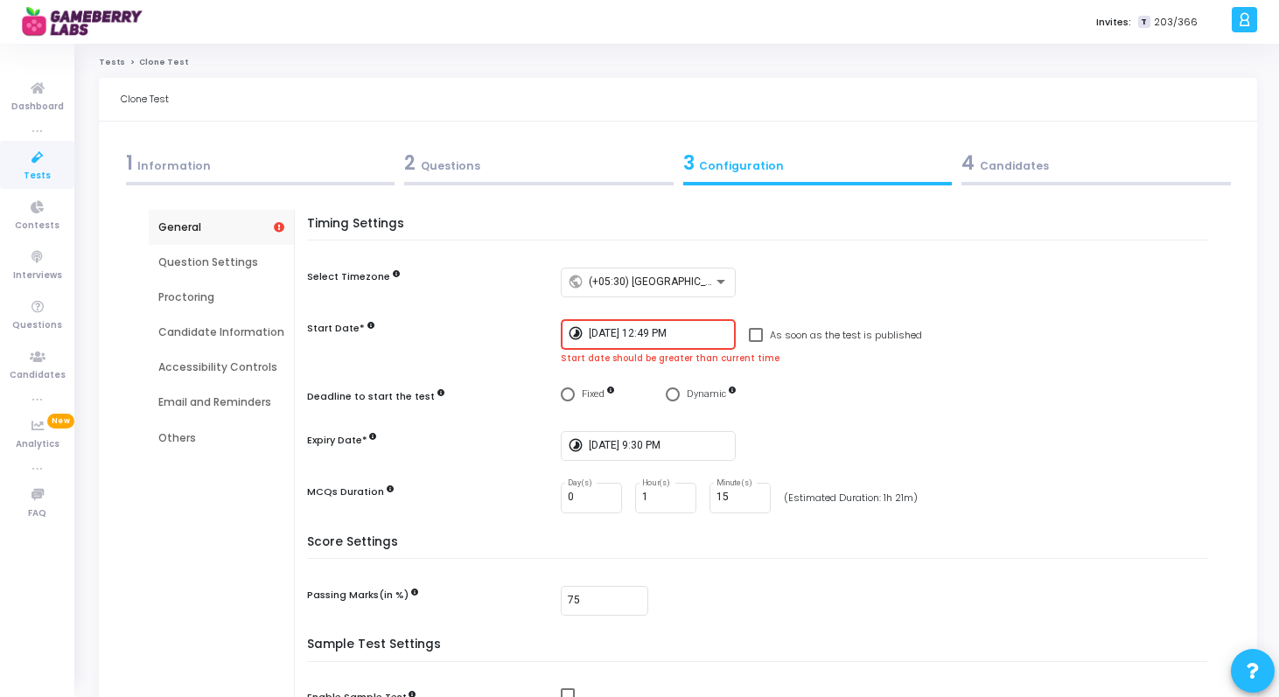
click at [651, 337] on input "[DATE] 12:49 PM" at bounding box center [659, 334] width 140 height 12
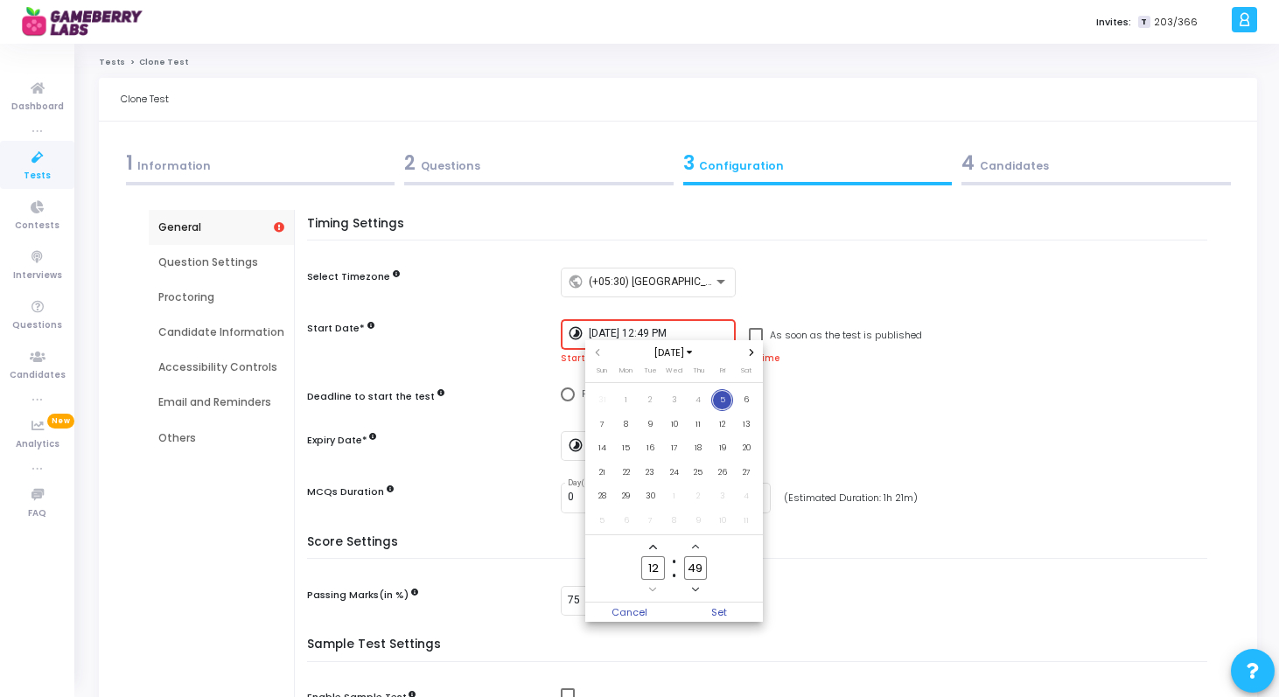
click at [723, 403] on span "5" at bounding box center [722, 400] width 22 height 22
click at [656, 546] on icon "Add a hour" at bounding box center [652, 546] width 7 height 7
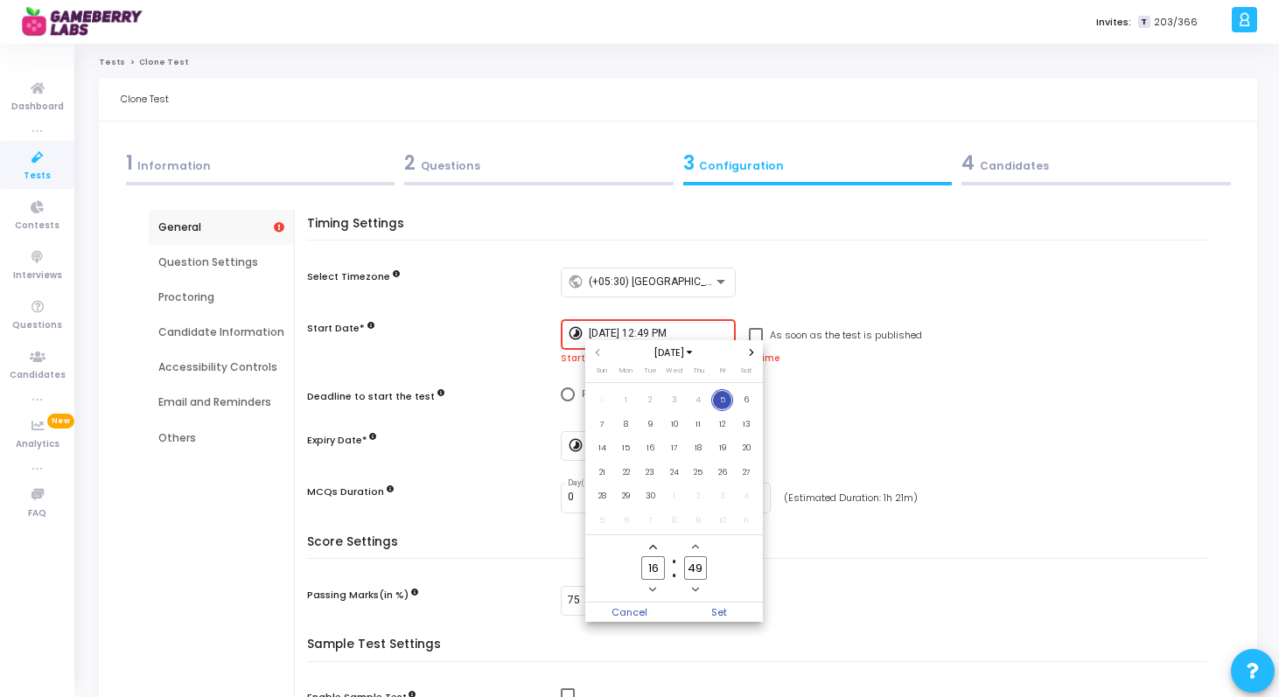
click at [656, 546] on icon "Add a hour" at bounding box center [652, 546] width 7 height 7
type input "20"
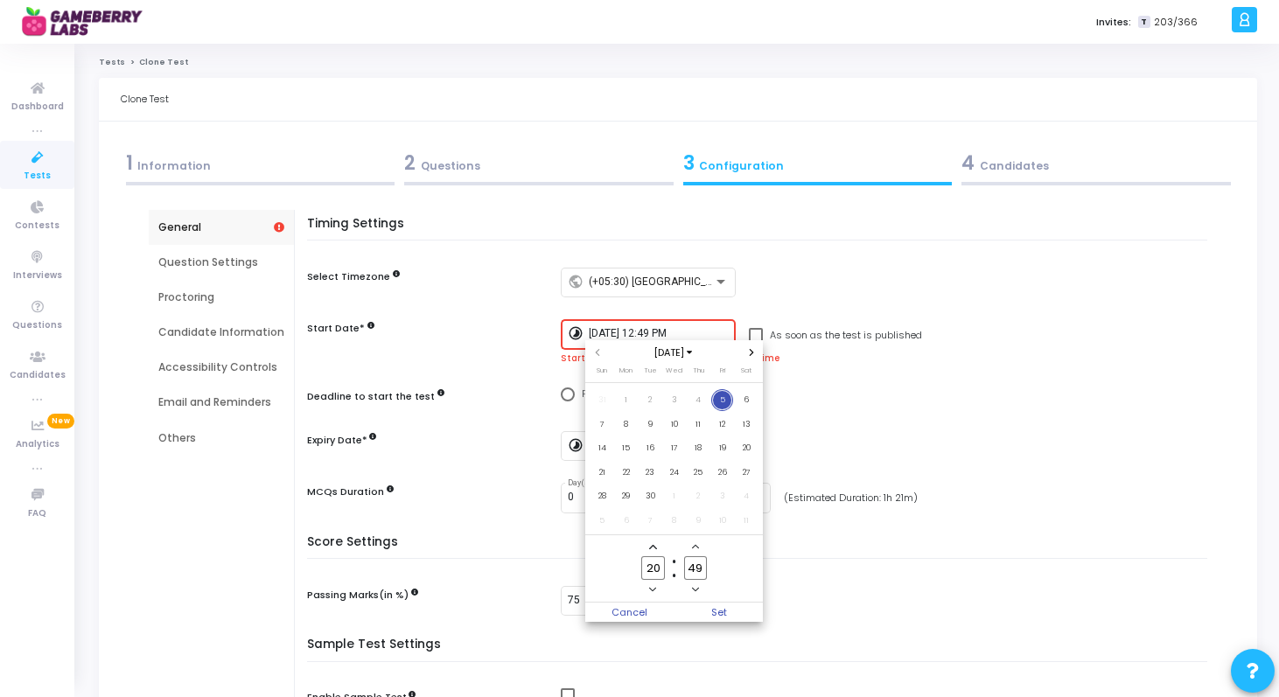
click at [691, 564] on input "49" at bounding box center [695, 568] width 23 height 24
type input "4"
type input "00"
click at [721, 611] on span "Set" at bounding box center [718, 612] width 89 height 19
type input "[DATE] 8:00 PM"
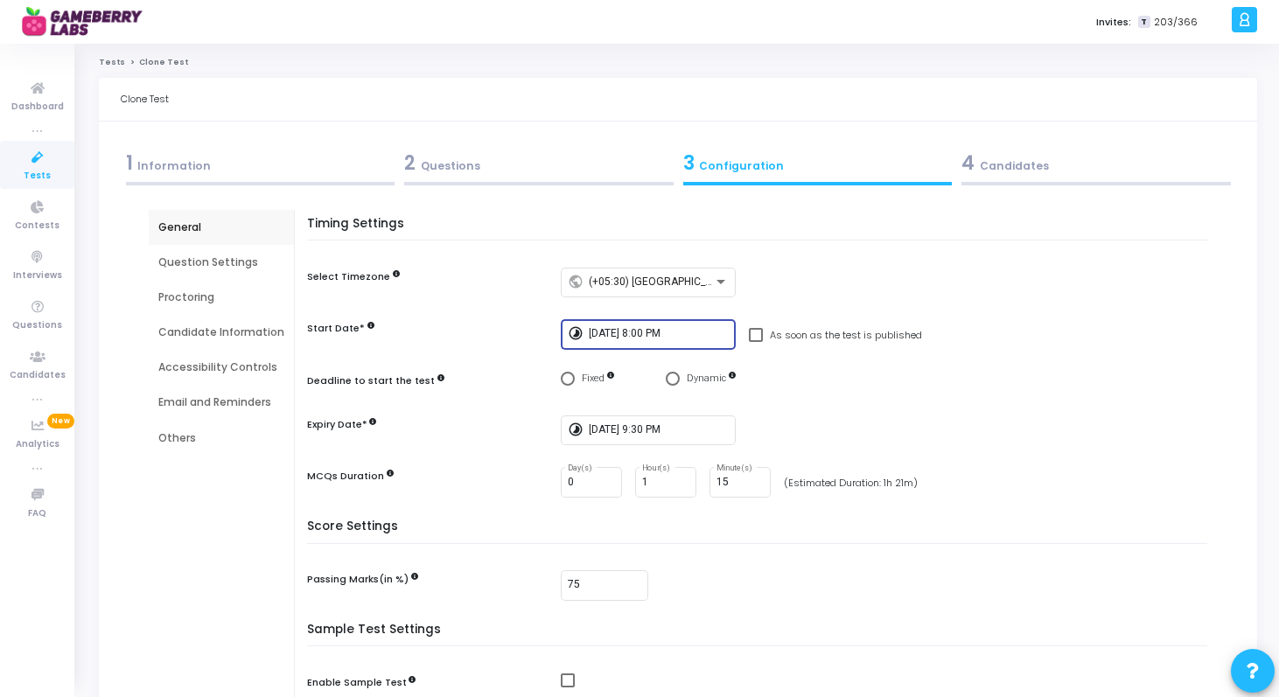
click at [227, 253] on div "Question Settings" at bounding box center [221, 262] width 145 height 35
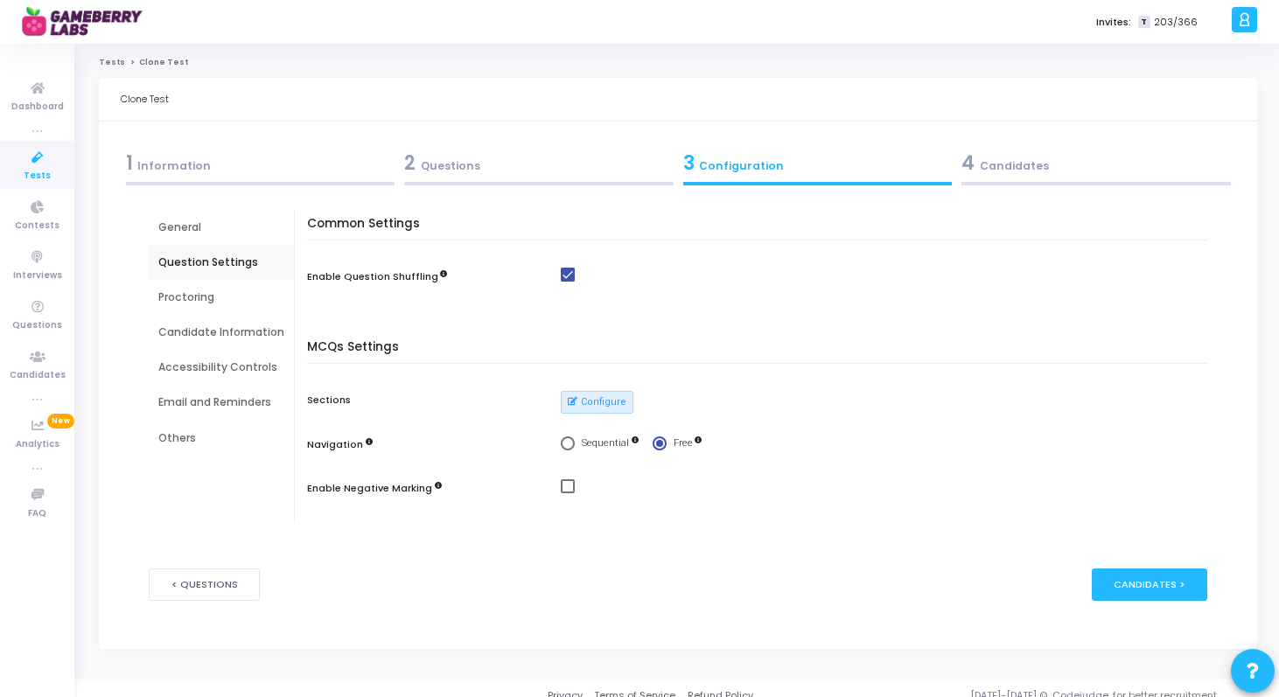
click at [201, 308] on div "Proctoring" at bounding box center [221, 297] width 145 height 35
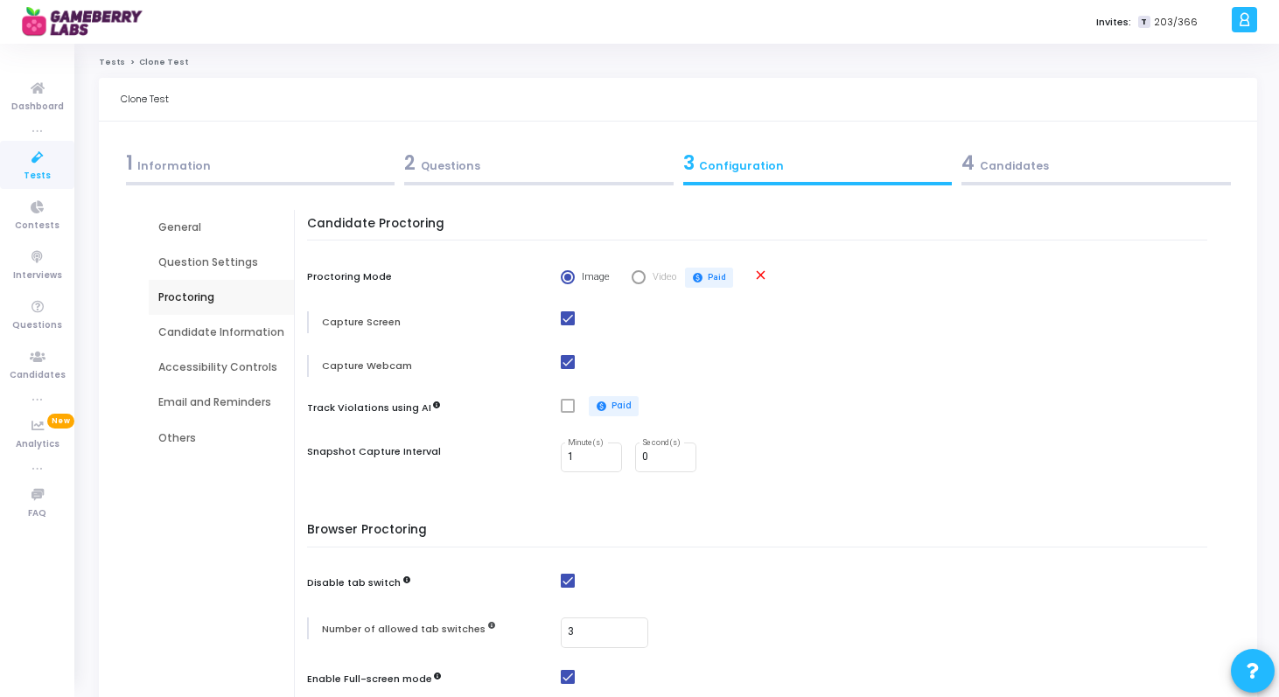
drag, startPoint x: 635, startPoint y: 283, endPoint x: 711, endPoint y: 276, distance: 76.4
click at [636, 283] on span "Select confirmation" at bounding box center [639, 277] width 14 height 14
click at [258, 332] on div "Candidate Information" at bounding box center [221, 333] width 126 height 16
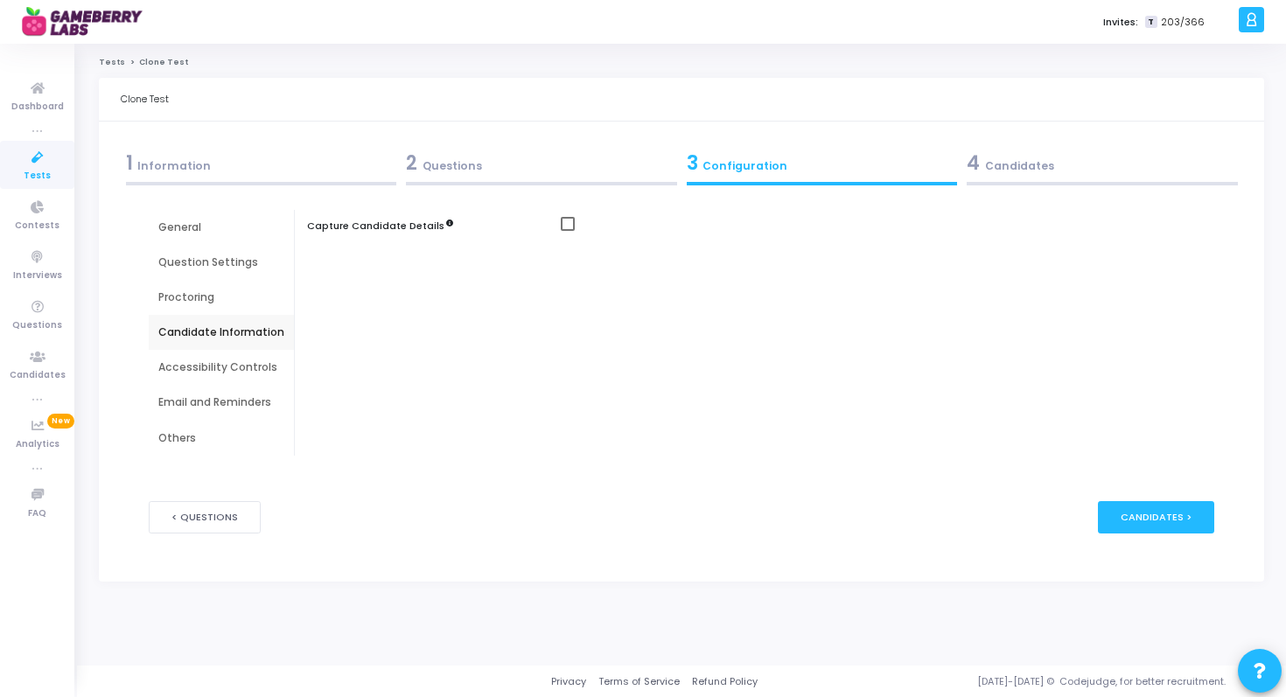
click at [225, 375] on div "Accessibility Controls" at bounding box center [221, 368] width 126 height 16
click at [232, 388] on div "Email and Reminders" at bounding box center [221, 402] width 145 height 35
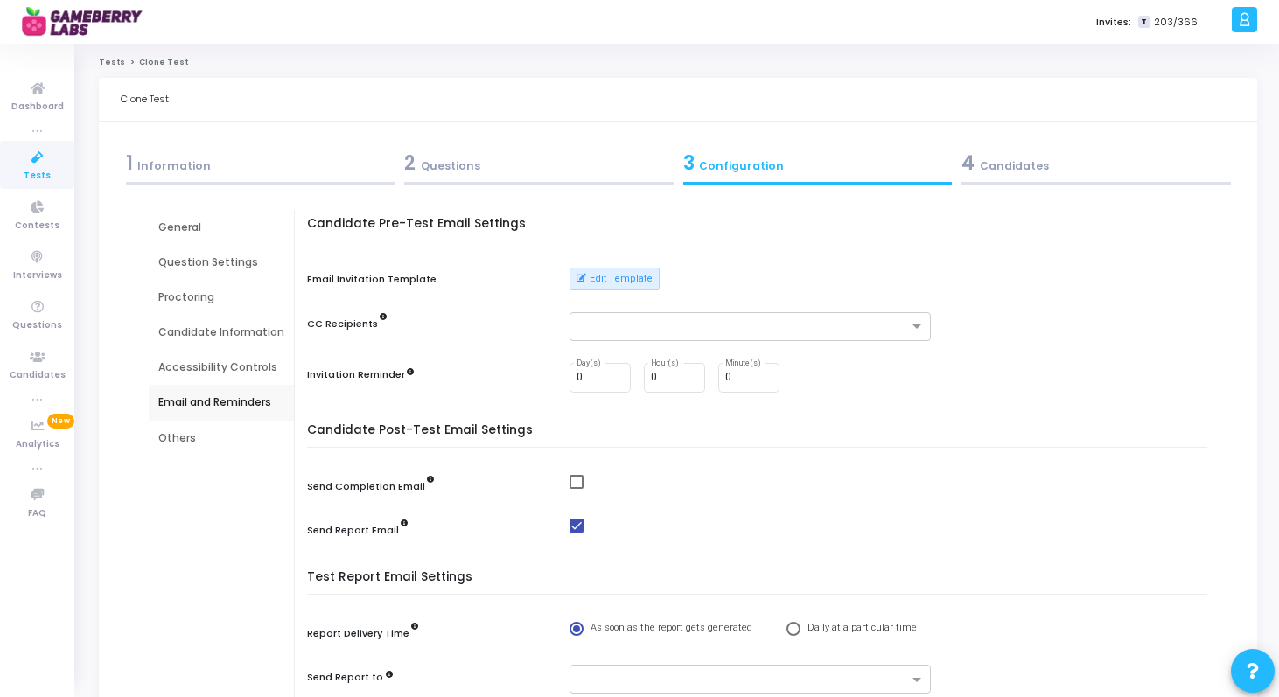
click at [221, 361] on div "Accessibility Controls" at bounding box center [221, 368] width 126 height 16
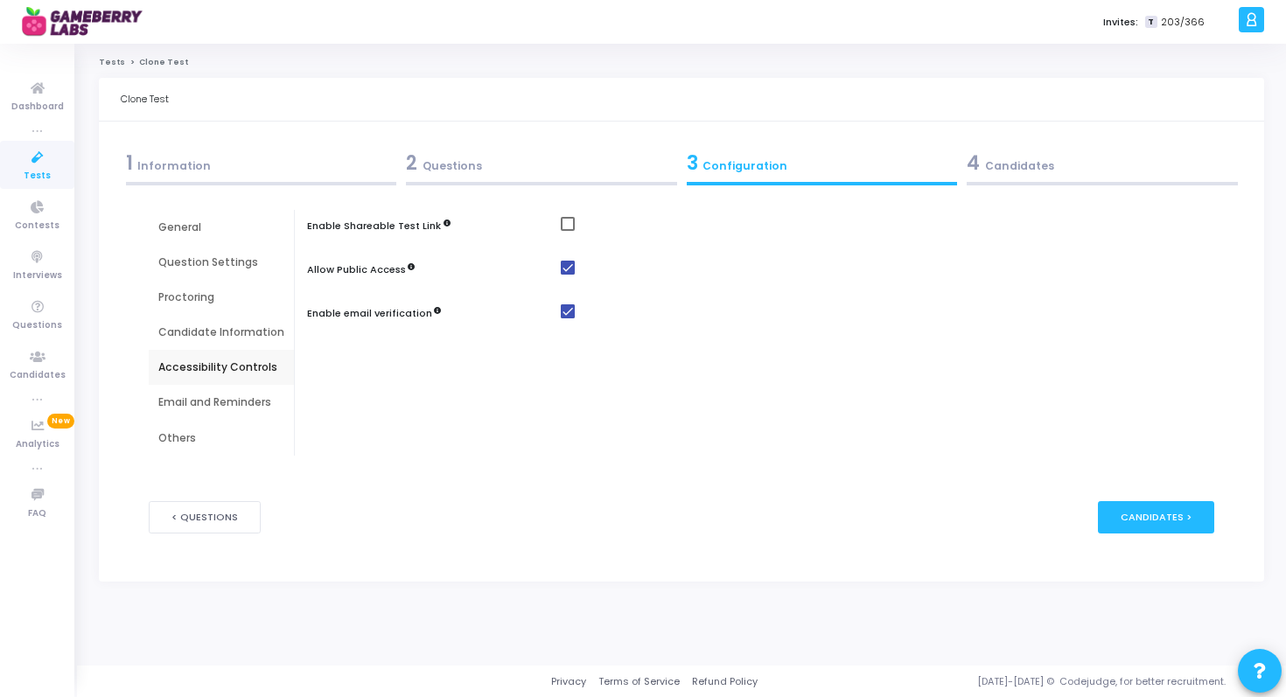
click at [213, 406] on div "Email and Reminders" at bounding box center [221, 403] width 126 height 16
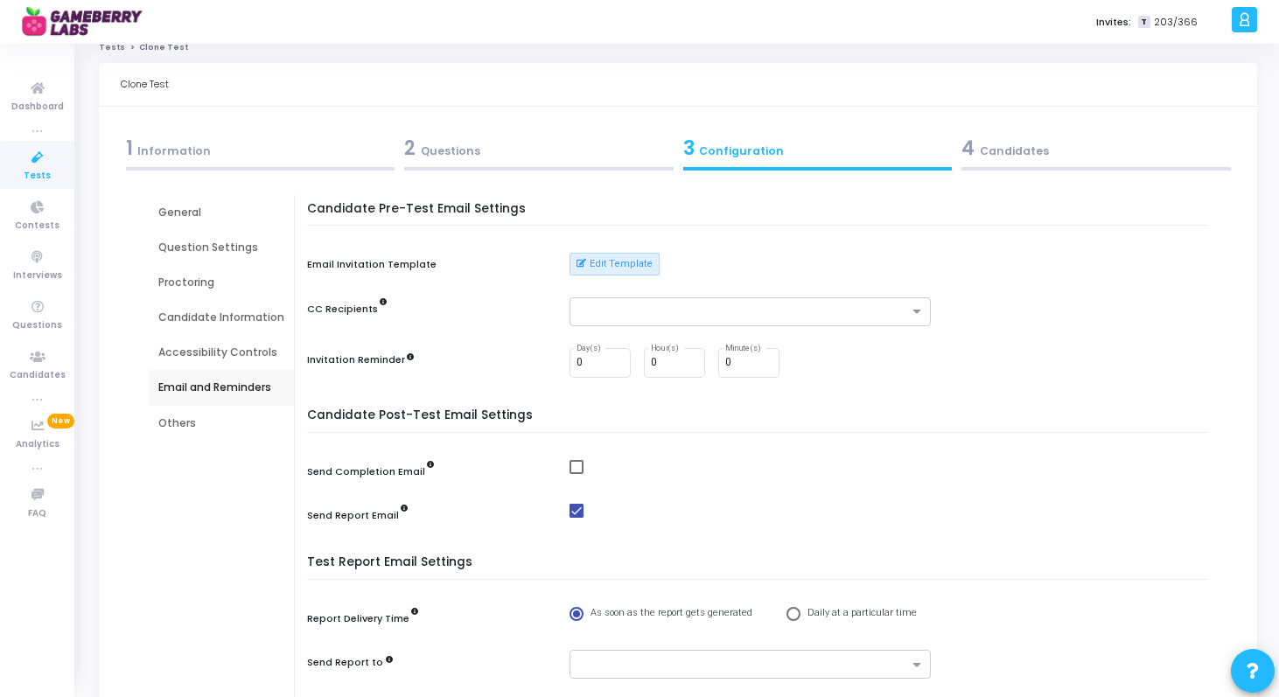
scroll to position [21, 0]
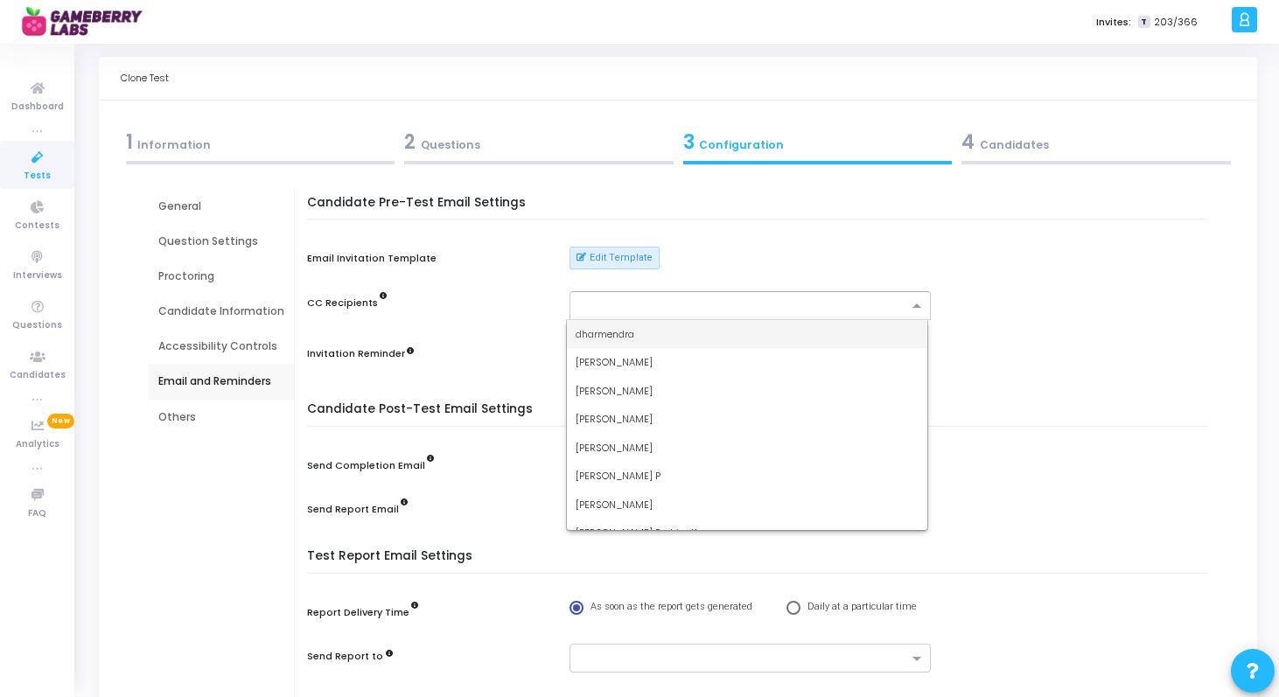
click at [657, 308] on input "text" at bounding box center [743, 306] width 329 height 15
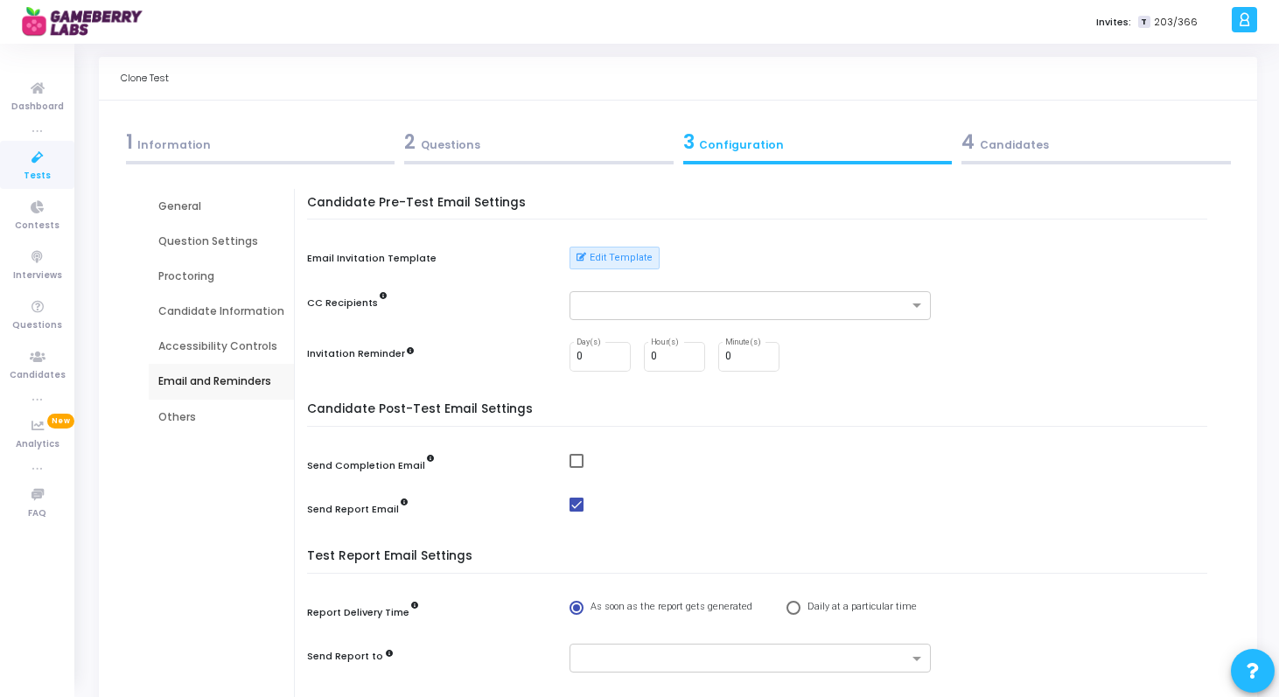
click at [374, 301] on label "CC Recipients" at bounding box center [347, 303] width 80 height 15
click at [379, 303] on label "CC Recipients" at bounding box center [347, 303] width 80 height 15
click at [176, 421] on div "Others" at bounding box center [221, 417] width 126 height 16
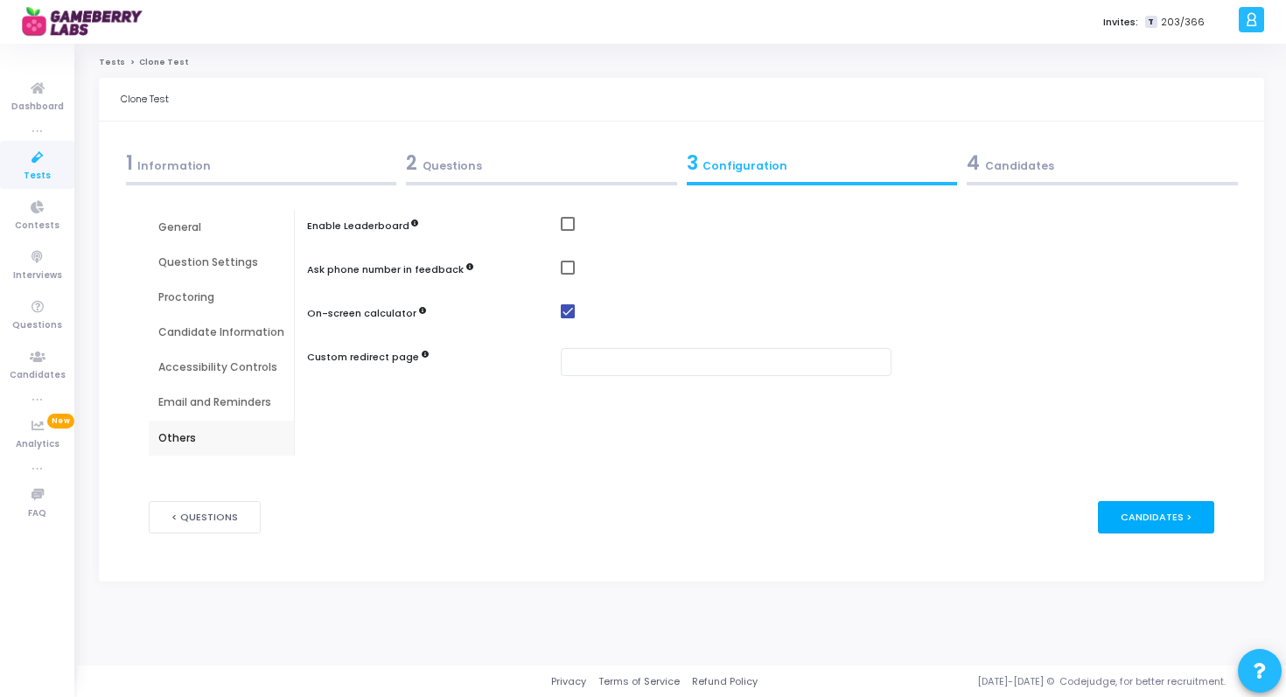
click at [1170, 513] on div "Candidates >" at bounding box center [1156, 517] width 116 height 32
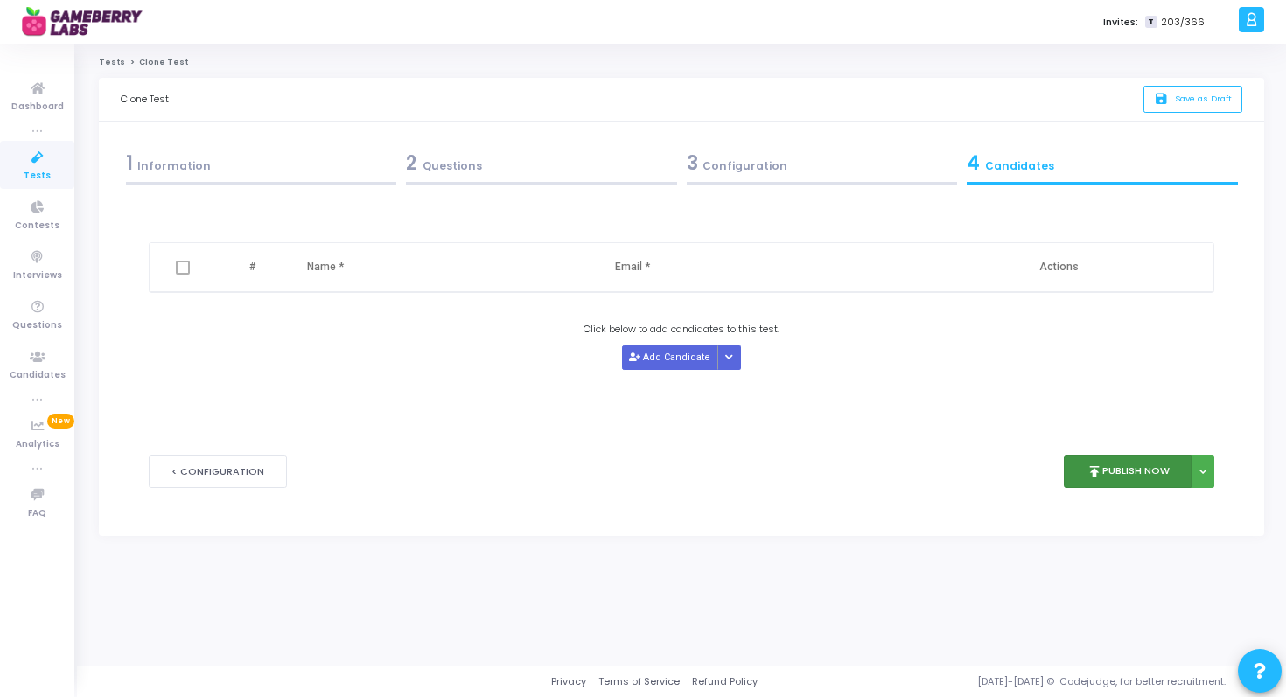
click at [1130, 465] on button "publish Publish Now" at bounding box center [1128, 472] width 129 height 34
